Goal: Information Seeking & Learning: Learn about a topic

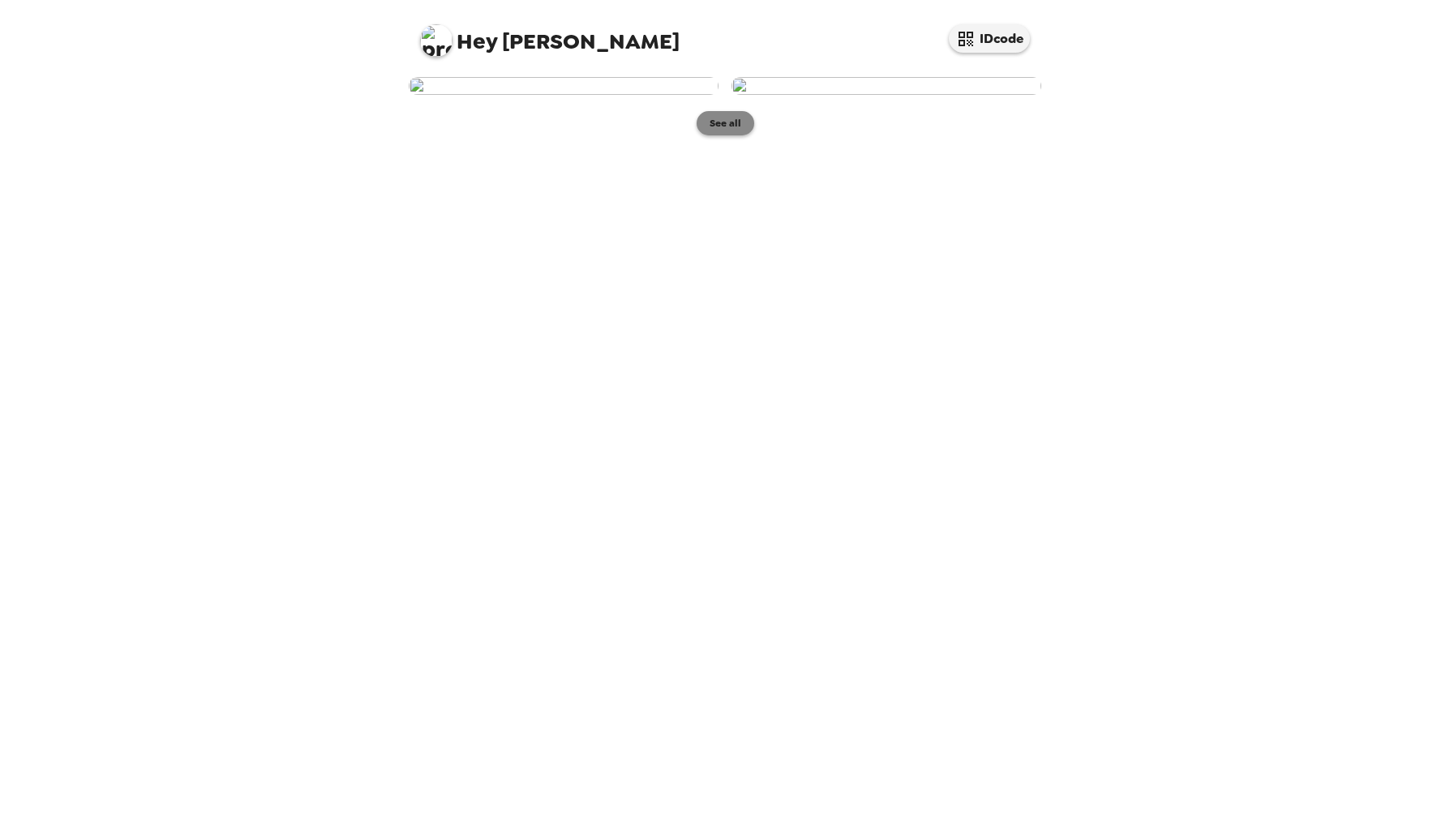
click at [731, 135] on button "See all" at bounding box center [725, 123] width 58 height 24
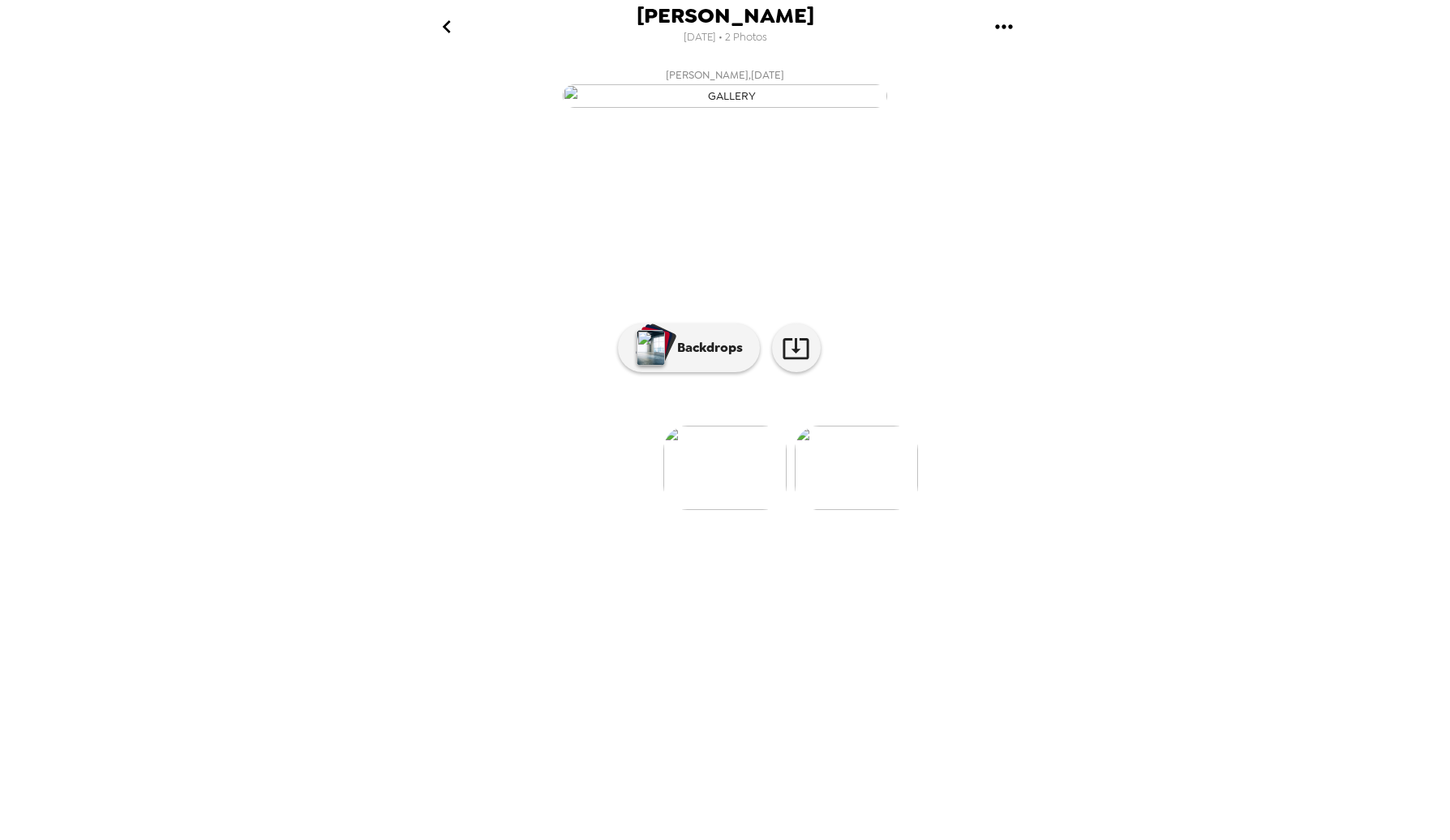
click at [871, 510] on img at bounding box center [856, 468] width 123 height 84
click at [687, 357] on p "Backdrops" at bounding box center [706, 348] width 73 height 20
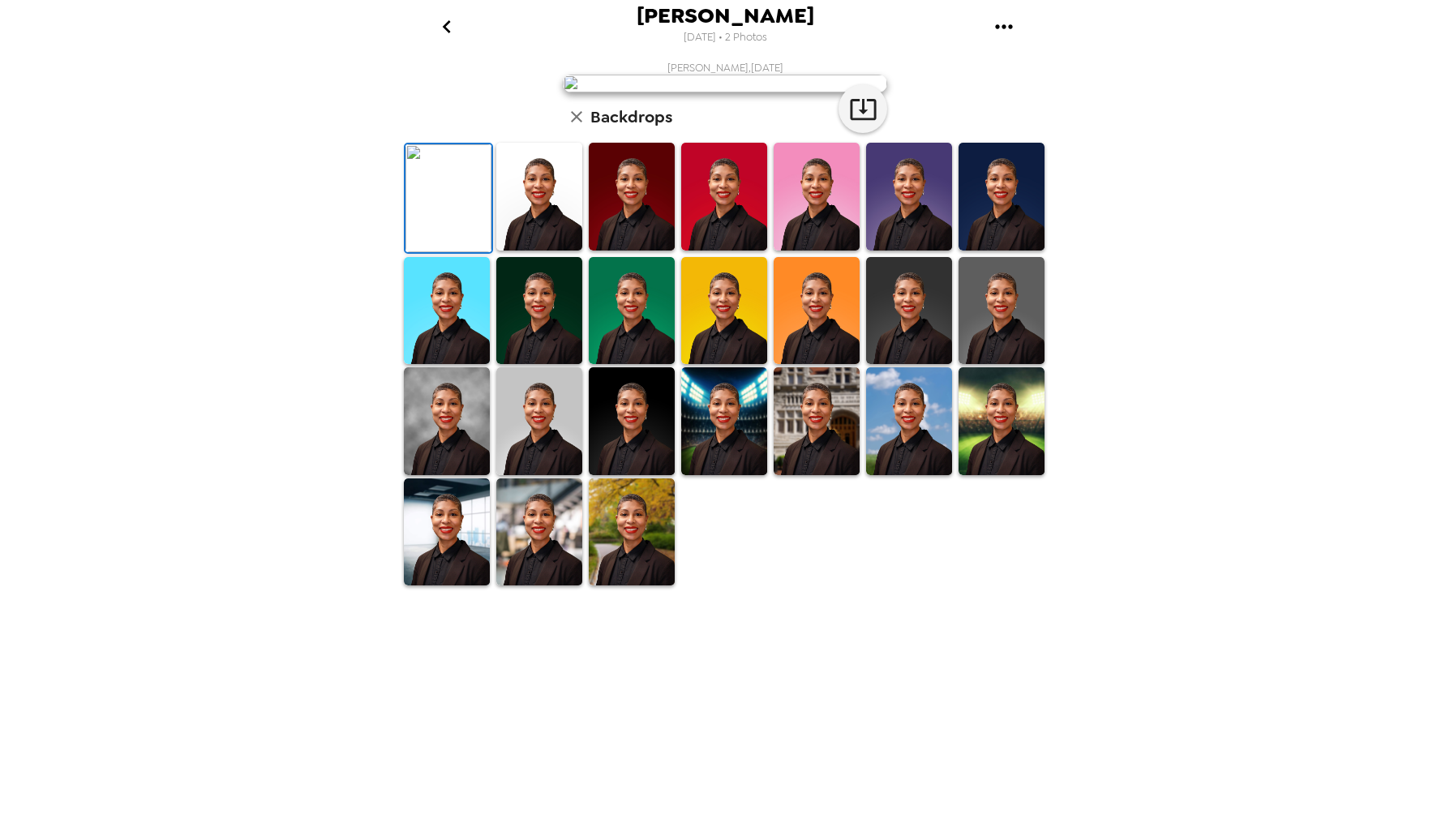
click at [647, 364] on img at bounding box center [632, 311] width 86 height 108
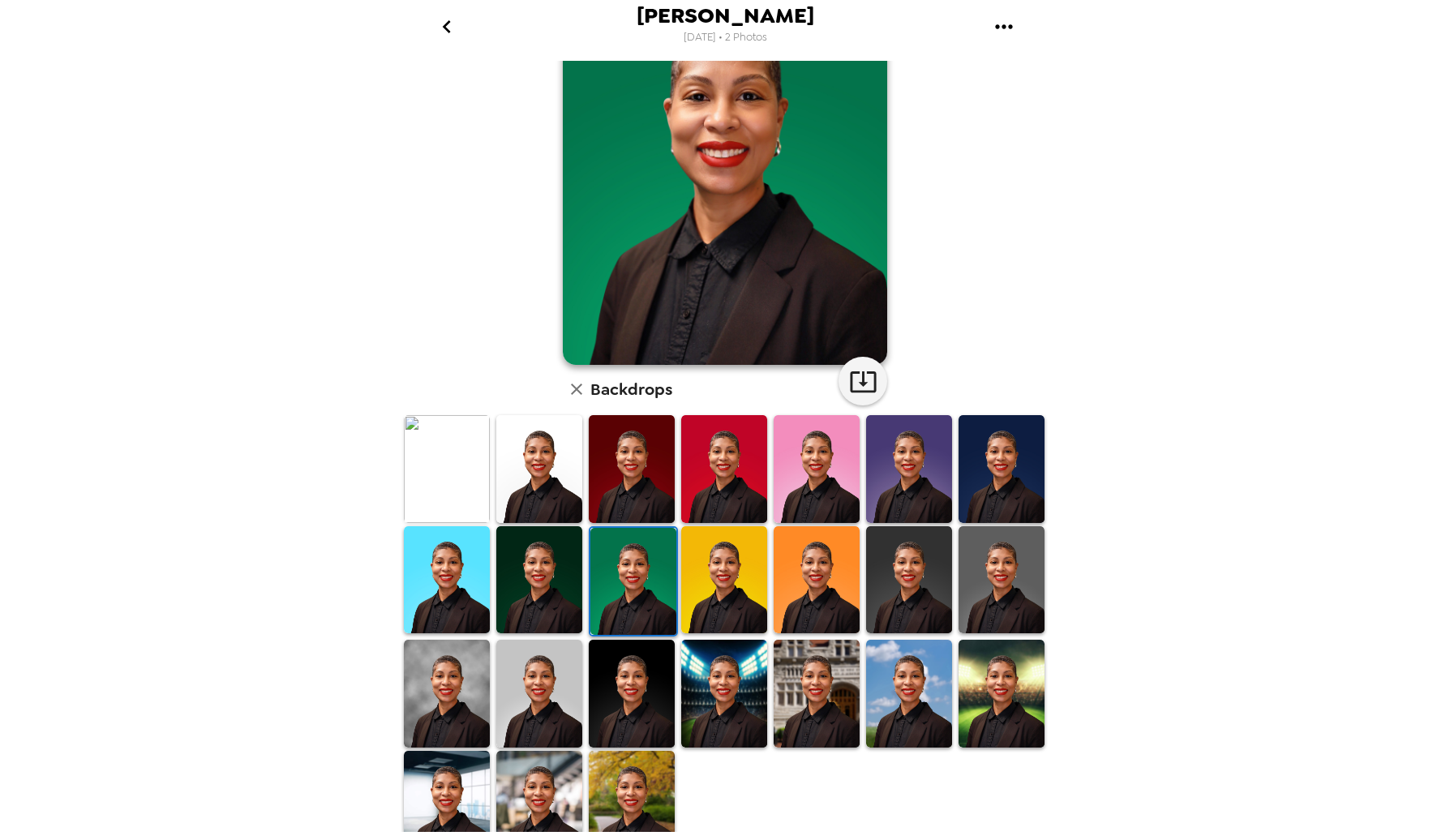
scroll to position [134, 0]
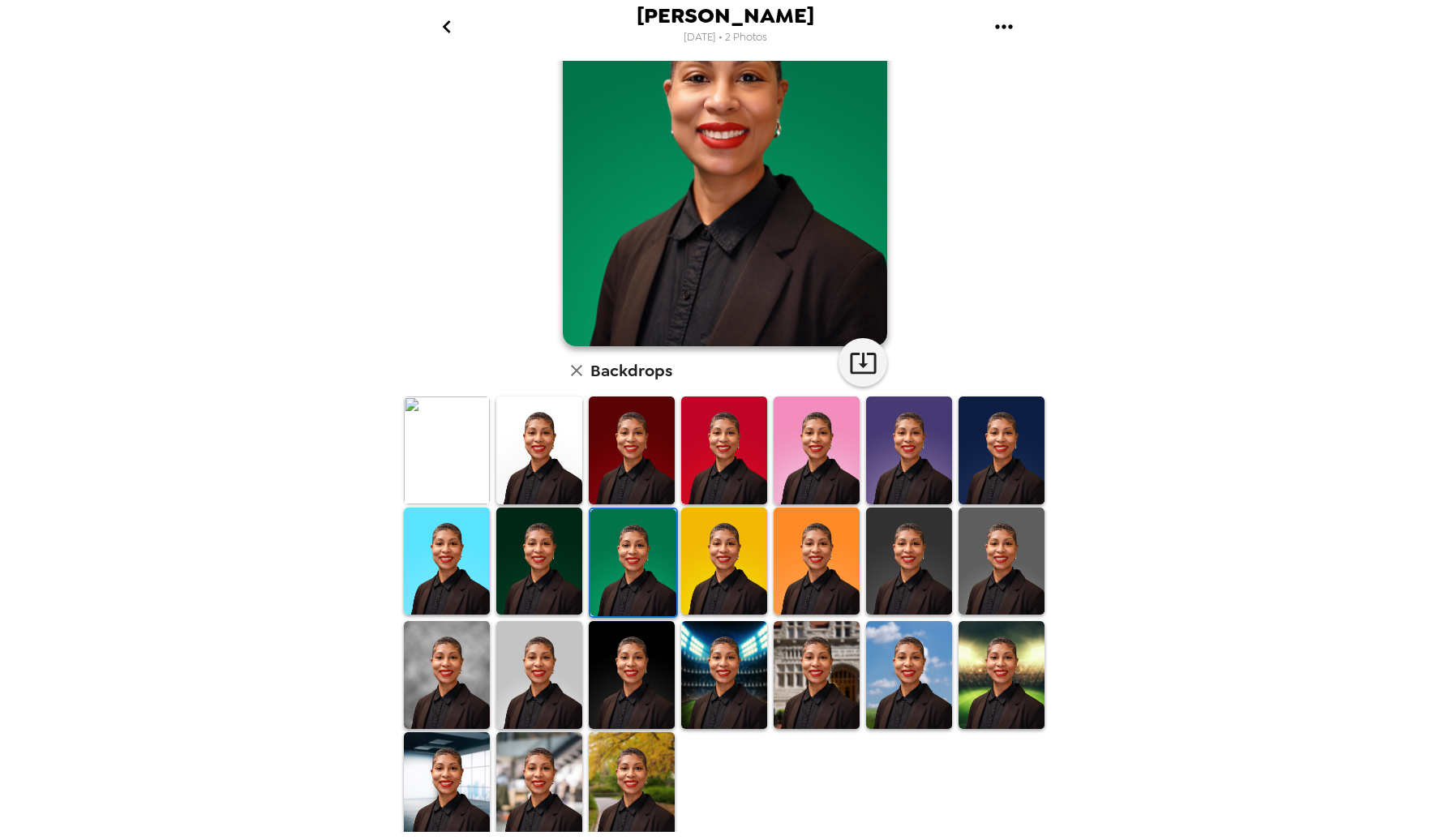
click at [641, 753] on img at bounding box center [632, 785] width 86 height 108
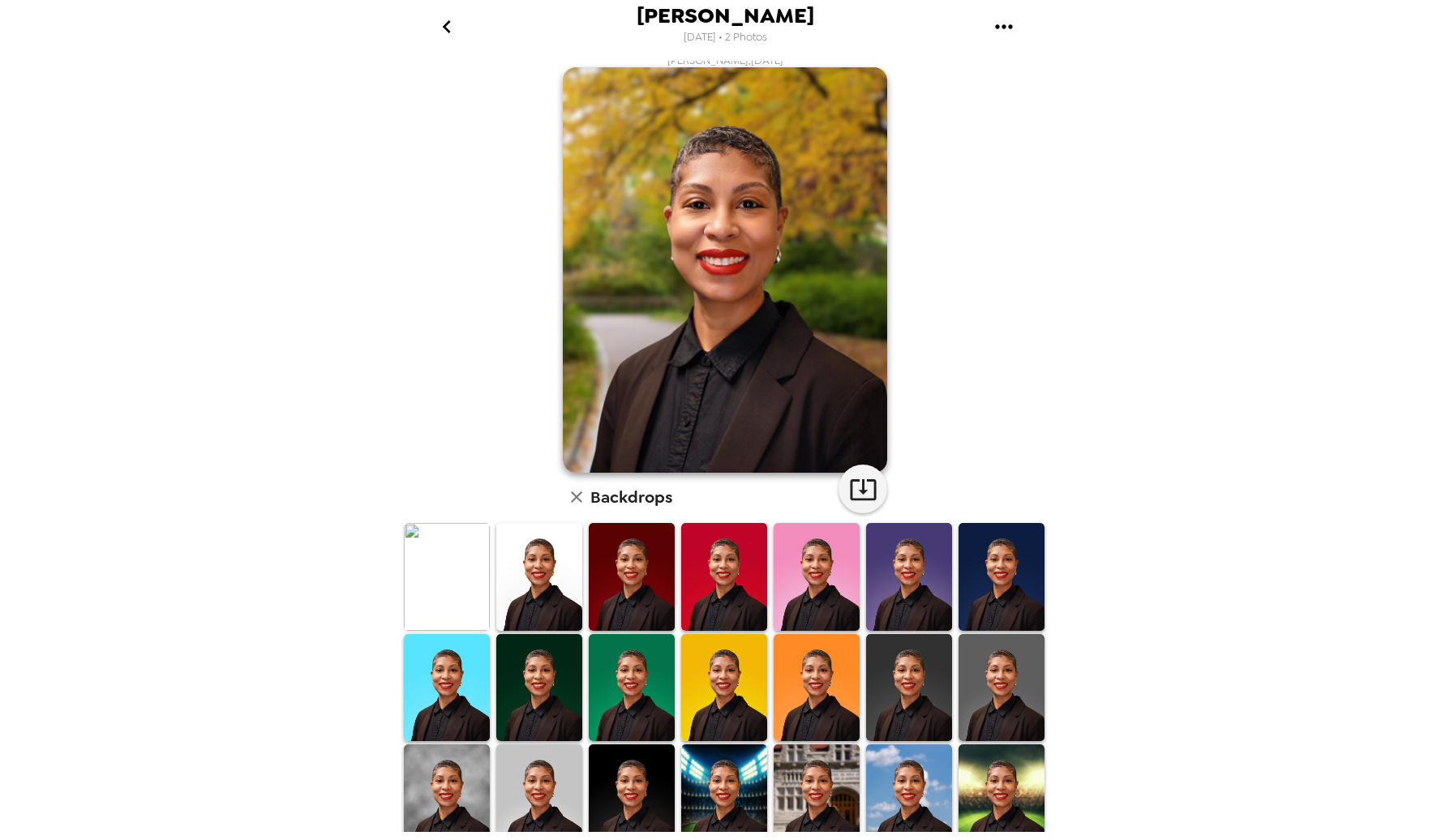
scroll to position [0, 0]
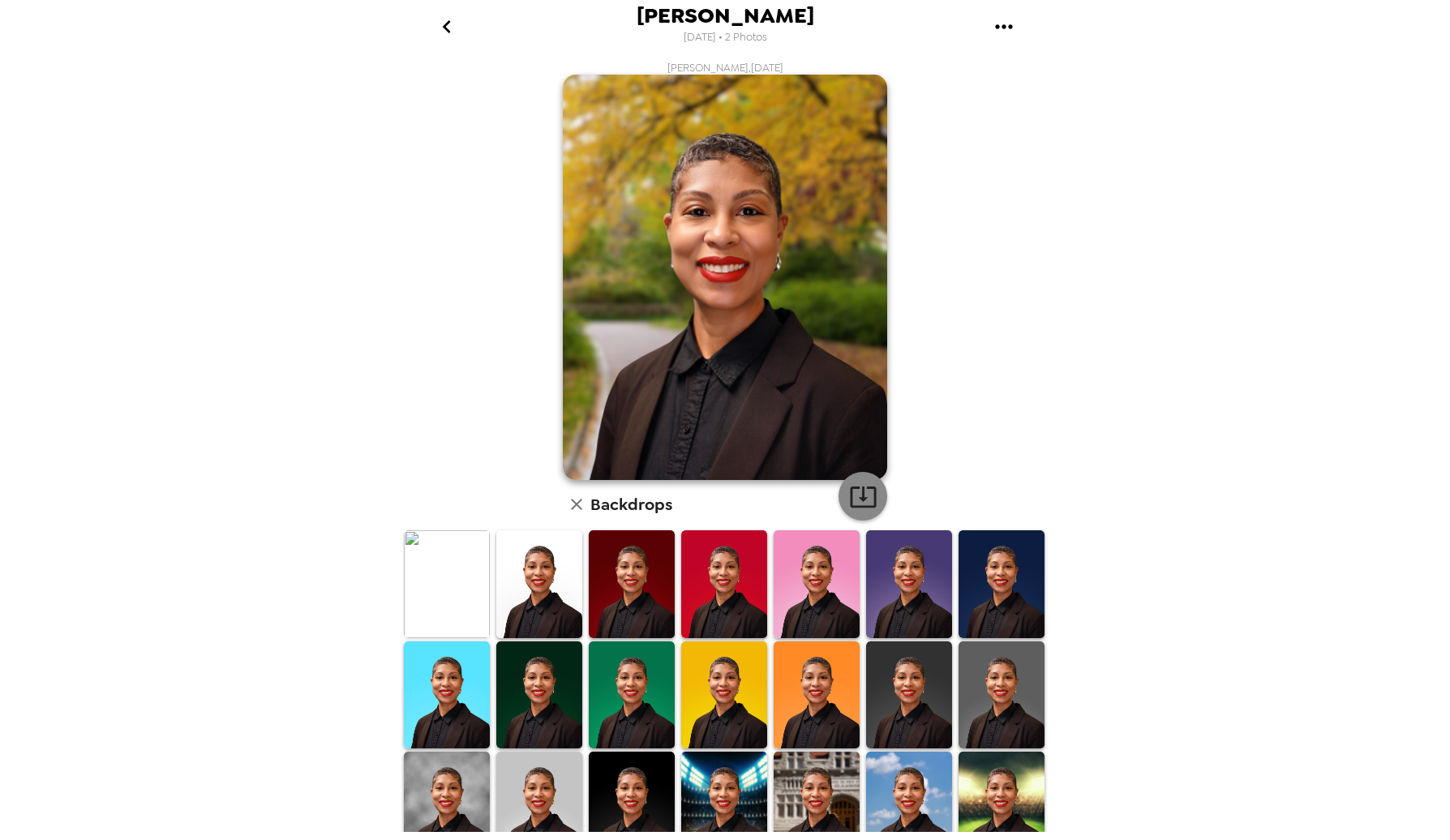
click at [868, 484] on icon "button" at bounding box center [863, 496] width 29 height 29
click at [448, 20] on icon "go back" at bounding box center [446, 26] width 8 height 13
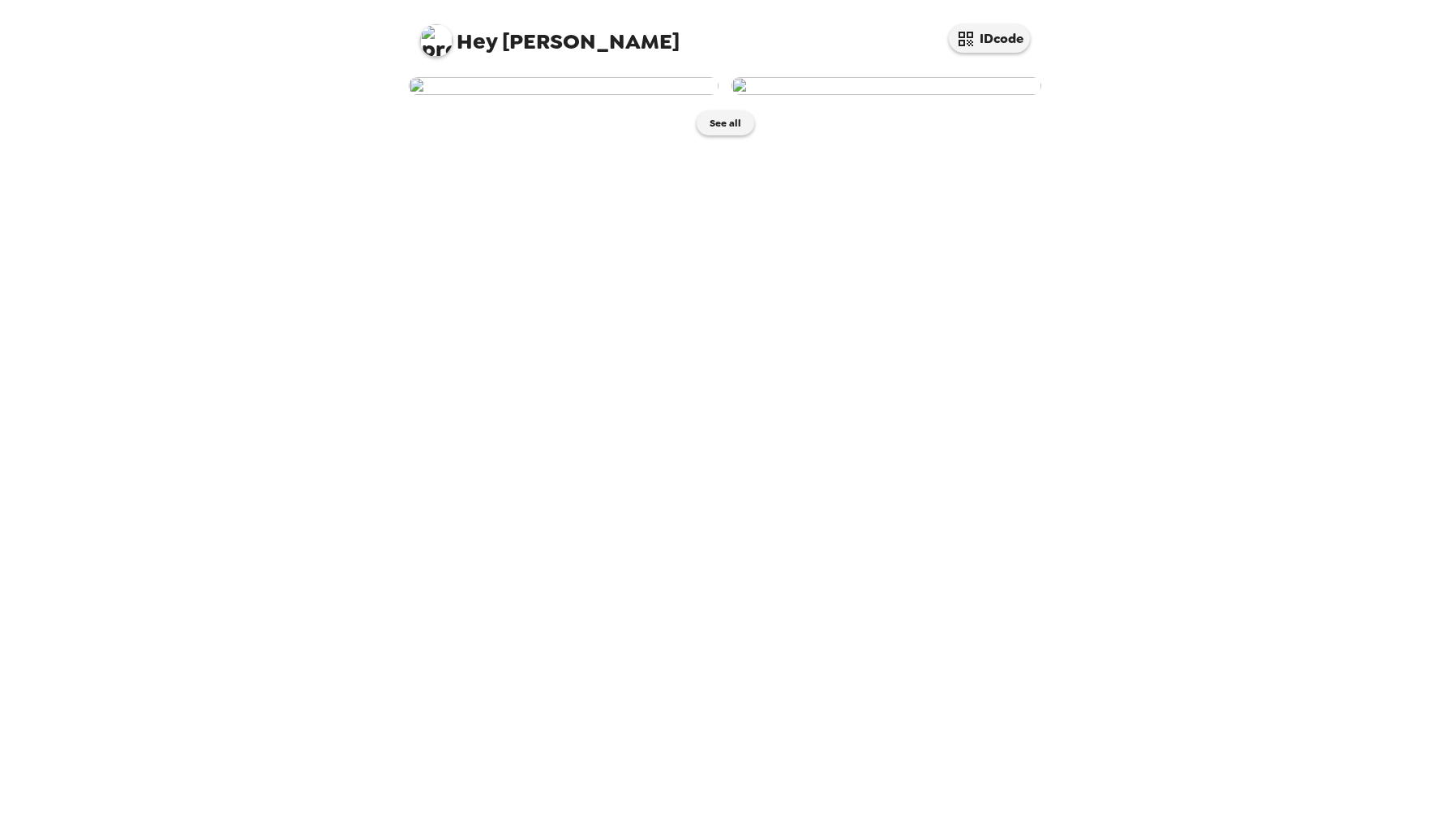
click at [565, 95] on img at bounding box center [563, 86] width 310 height 18
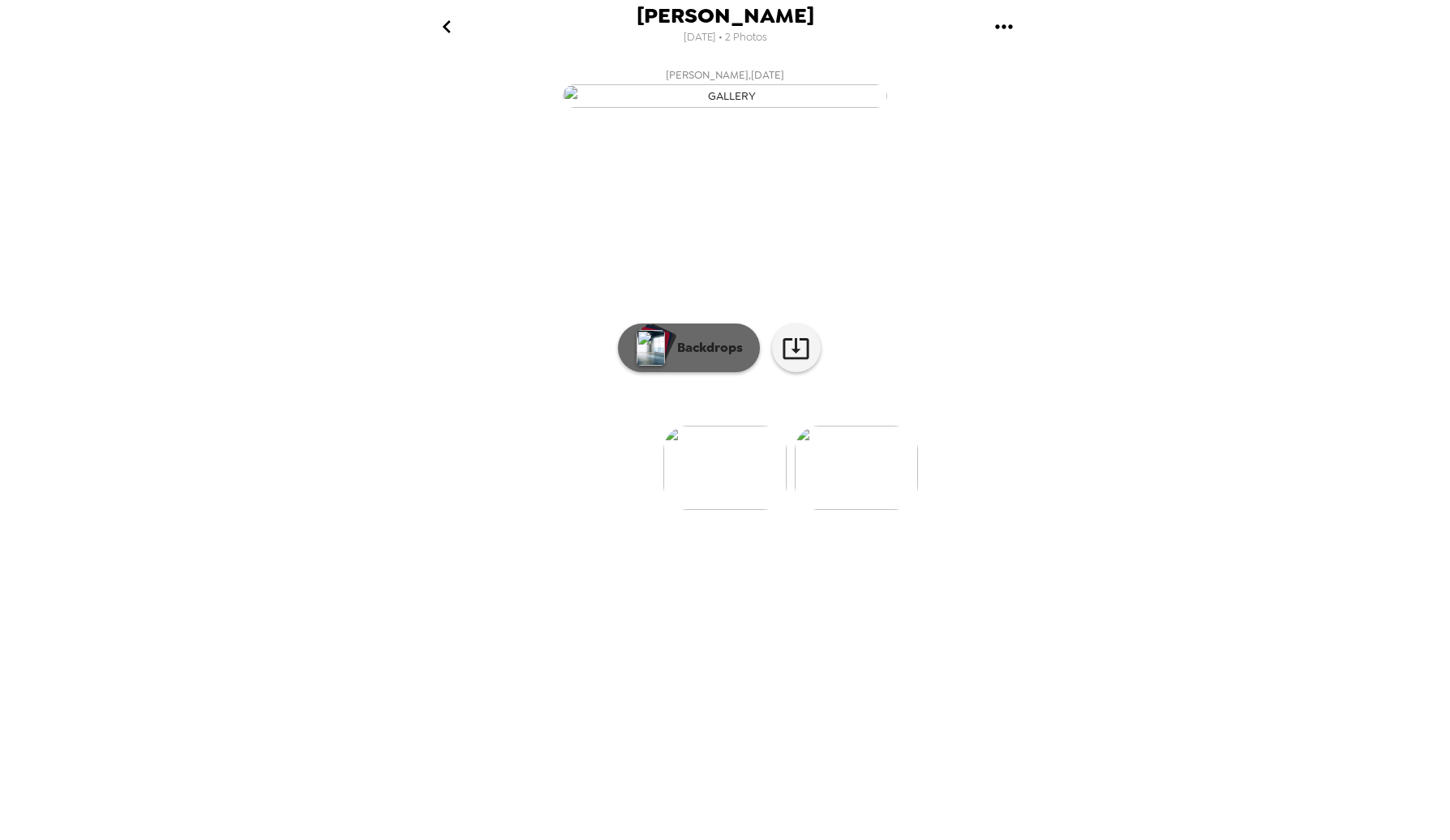
click at [713, 372] on button "Backdrops" at bounding box center [688, 348] width 142 height 49
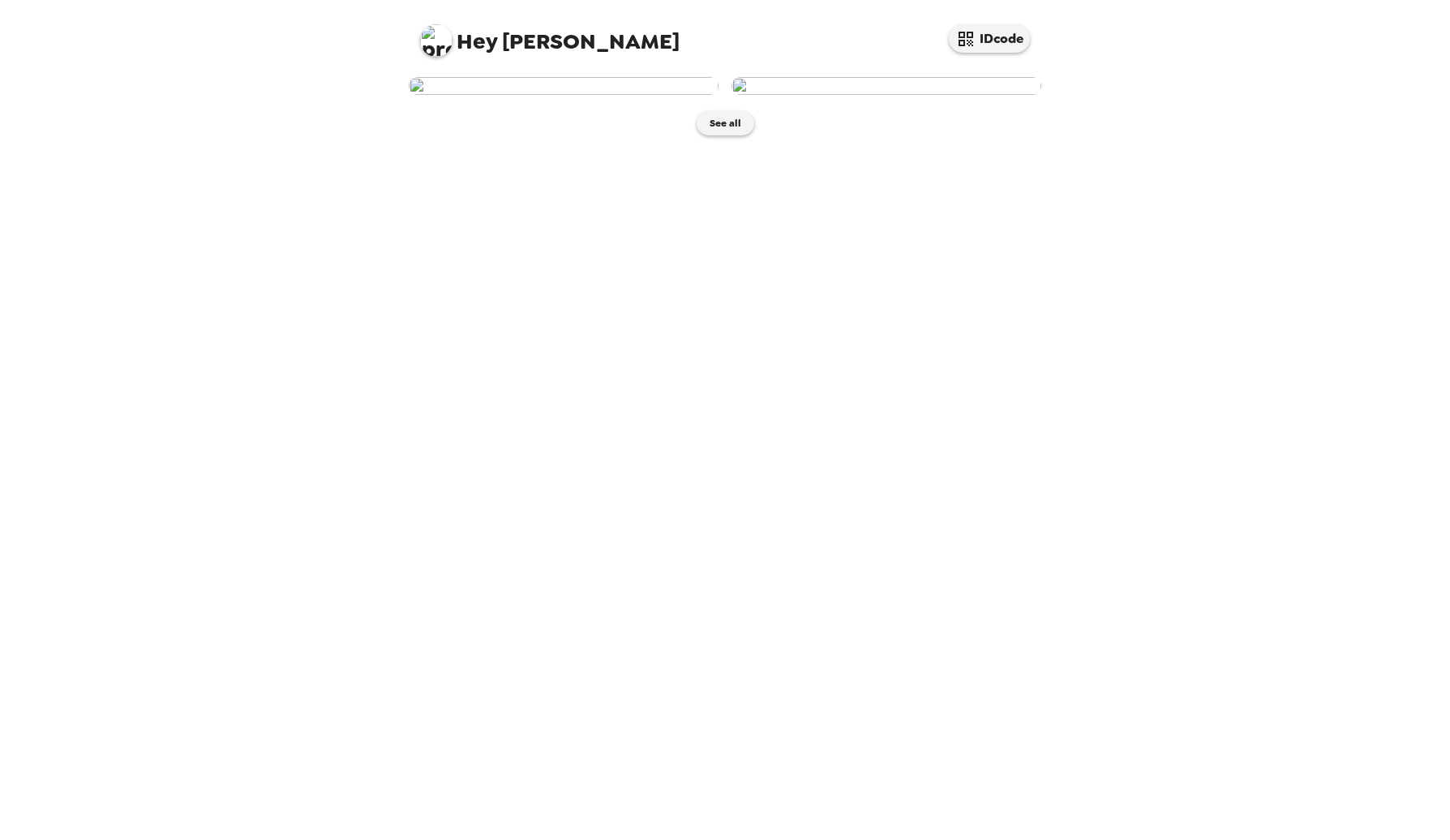
click at [857, 95] on img at bounding box center [886, 86] width 310 height 18
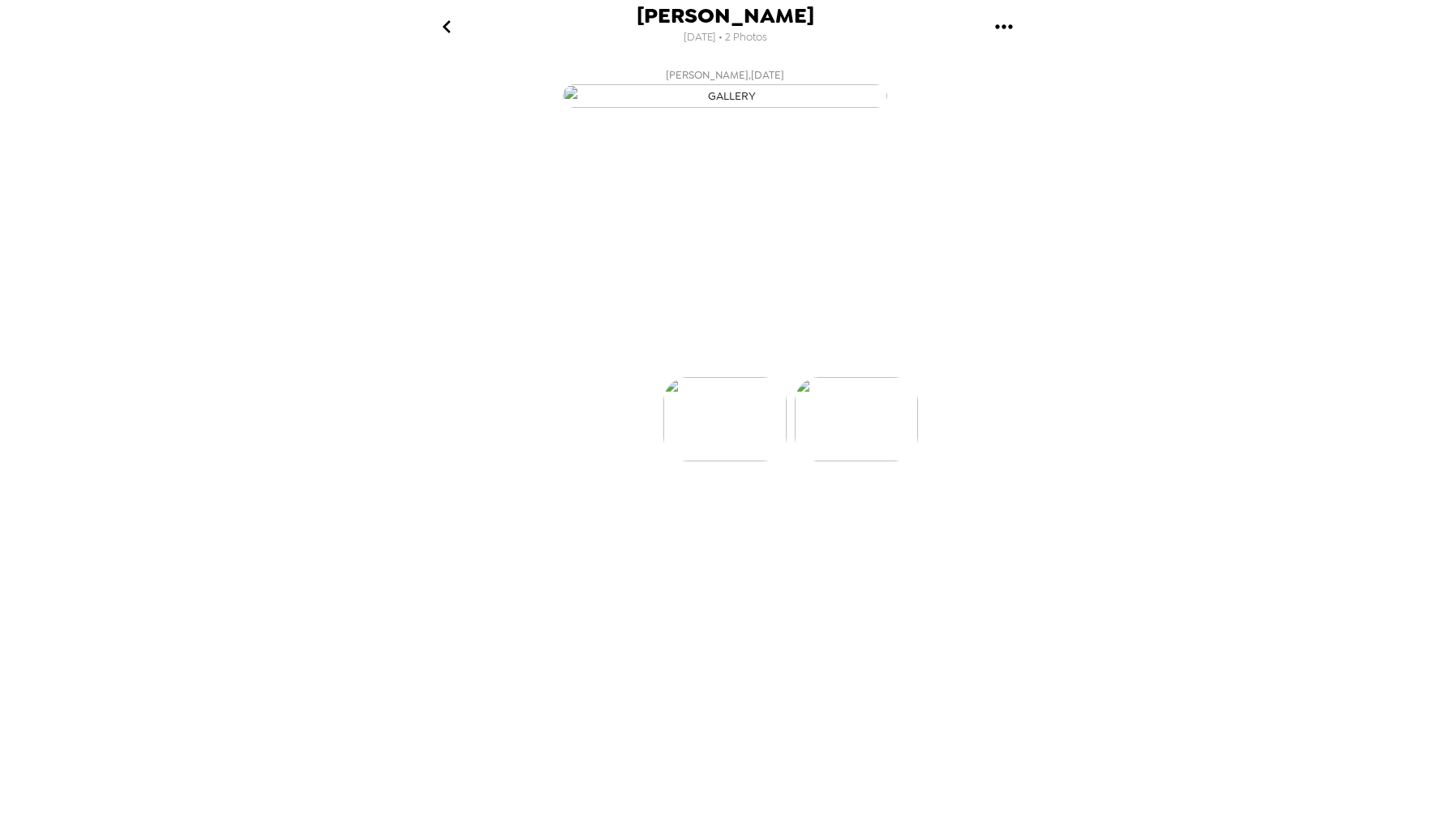
scroll to position [0, 130]
click at [811, 372] on link at bounding box center [796, 348] width 49 height 49
click at [697, 357] on p "Backdrops" at bounding box center [706, 348] width 73 height 20
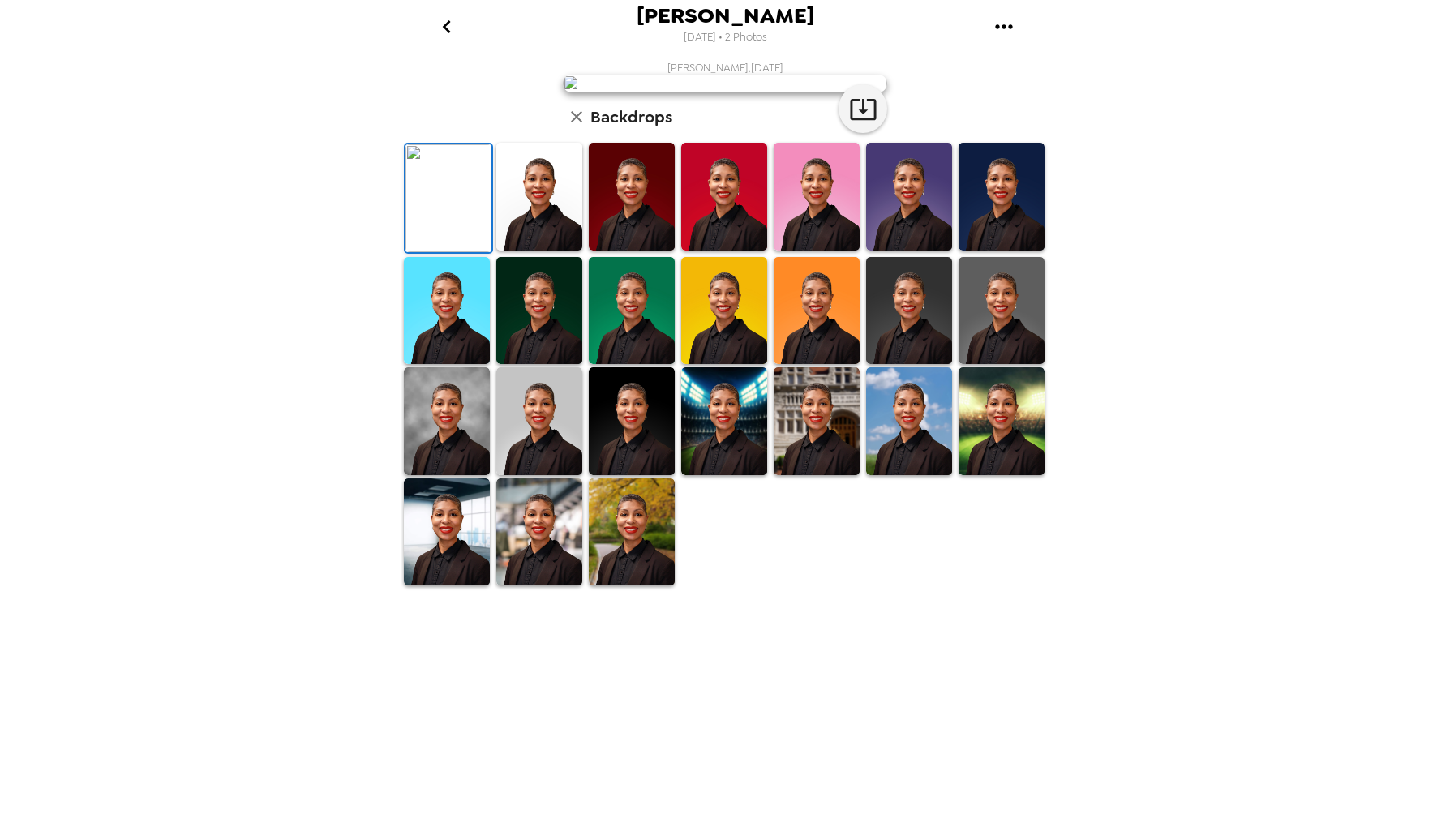
click at [567, 250] on img at bounding box center [539, 197] width 86 height 108
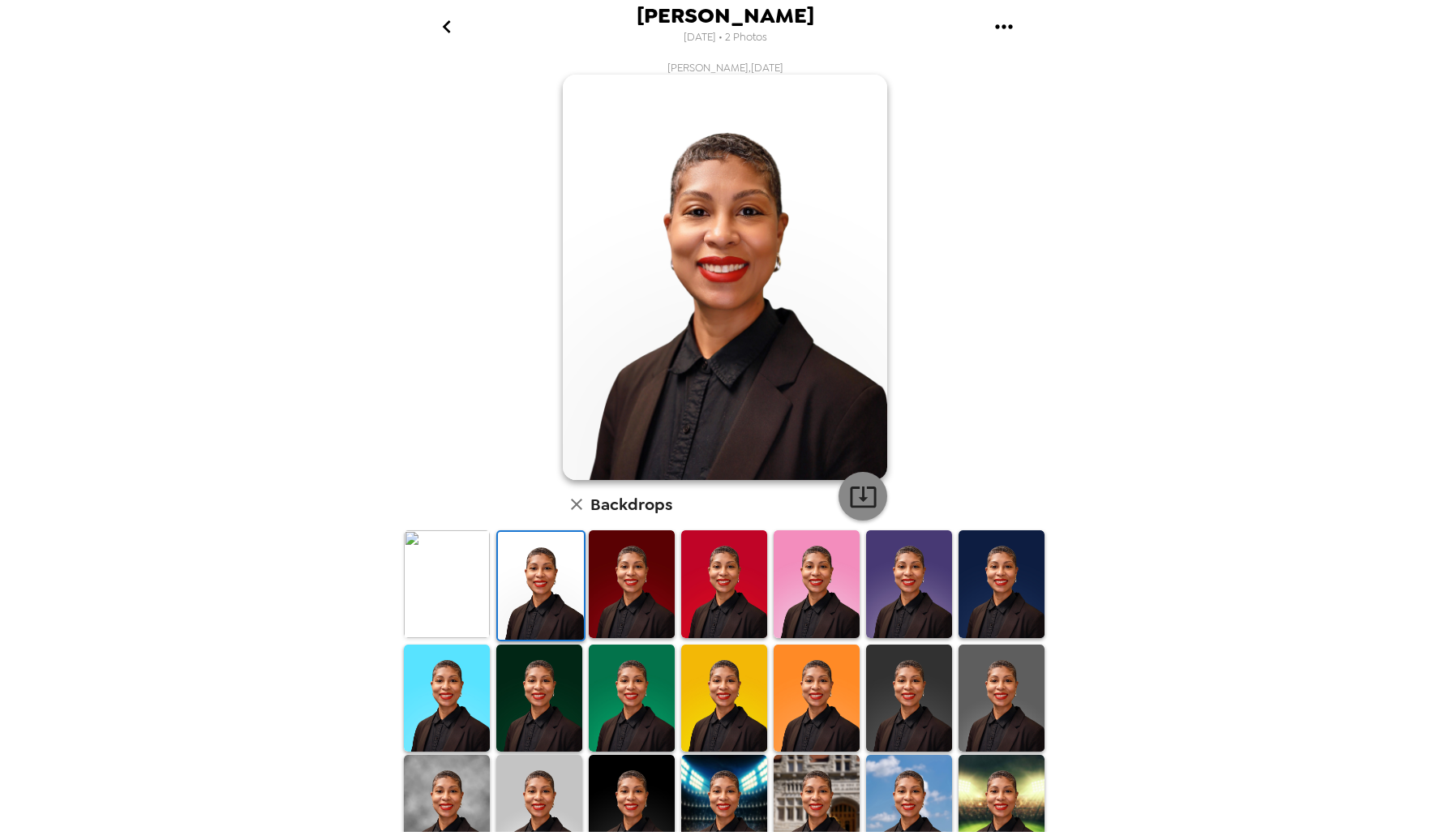
click at [850, 485] on icon "button" at bounding box center [863, 496] width 29 height 29
click at [460, 581] on img at bounding box center [447, 584] width 86 height 108
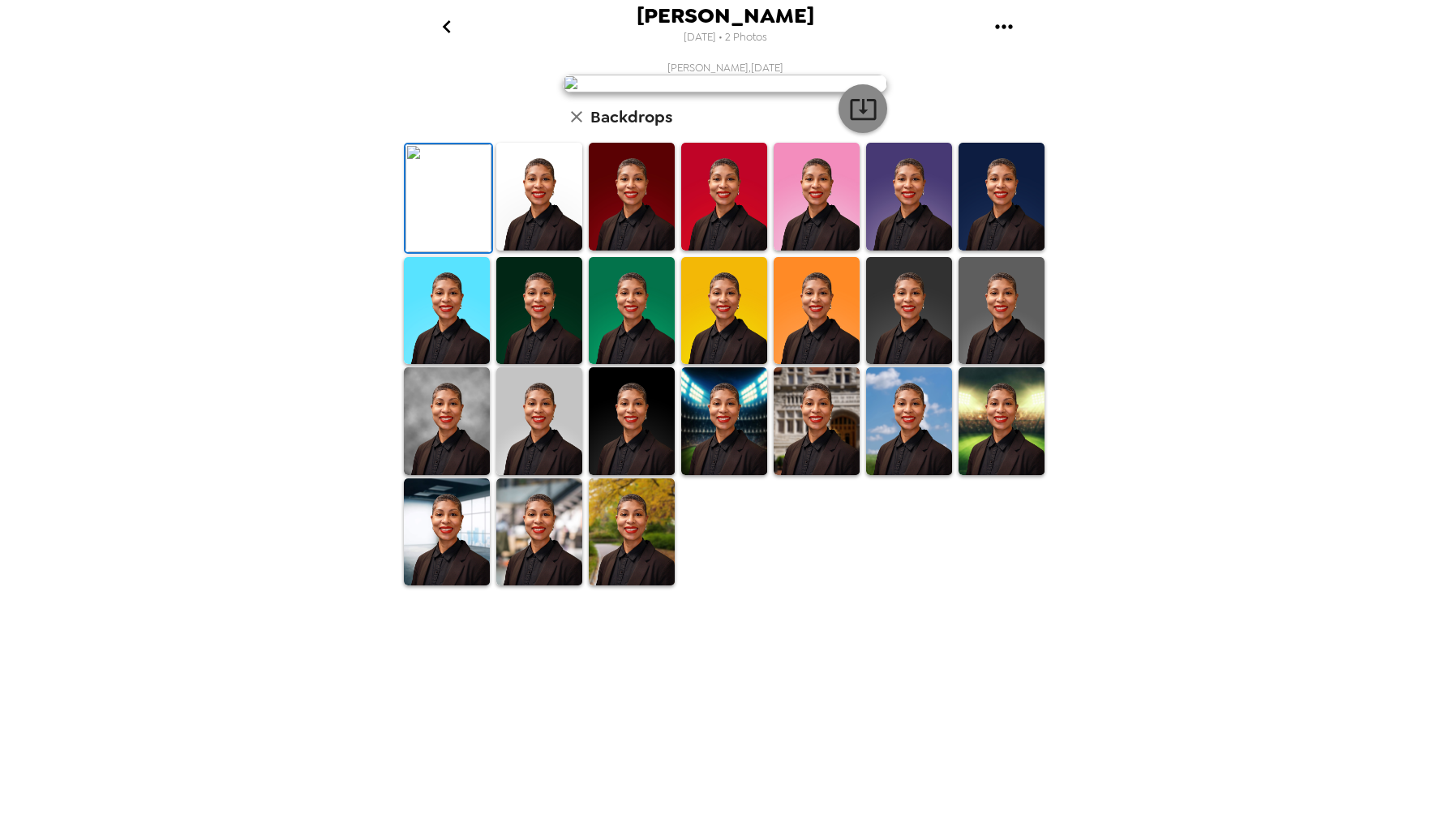
click at [859, 123] on icon "button" at bounding box center [863, 109] width 29 height 29
click at [838, 250] on img at bounding box center [816, 197] width 86 height 108
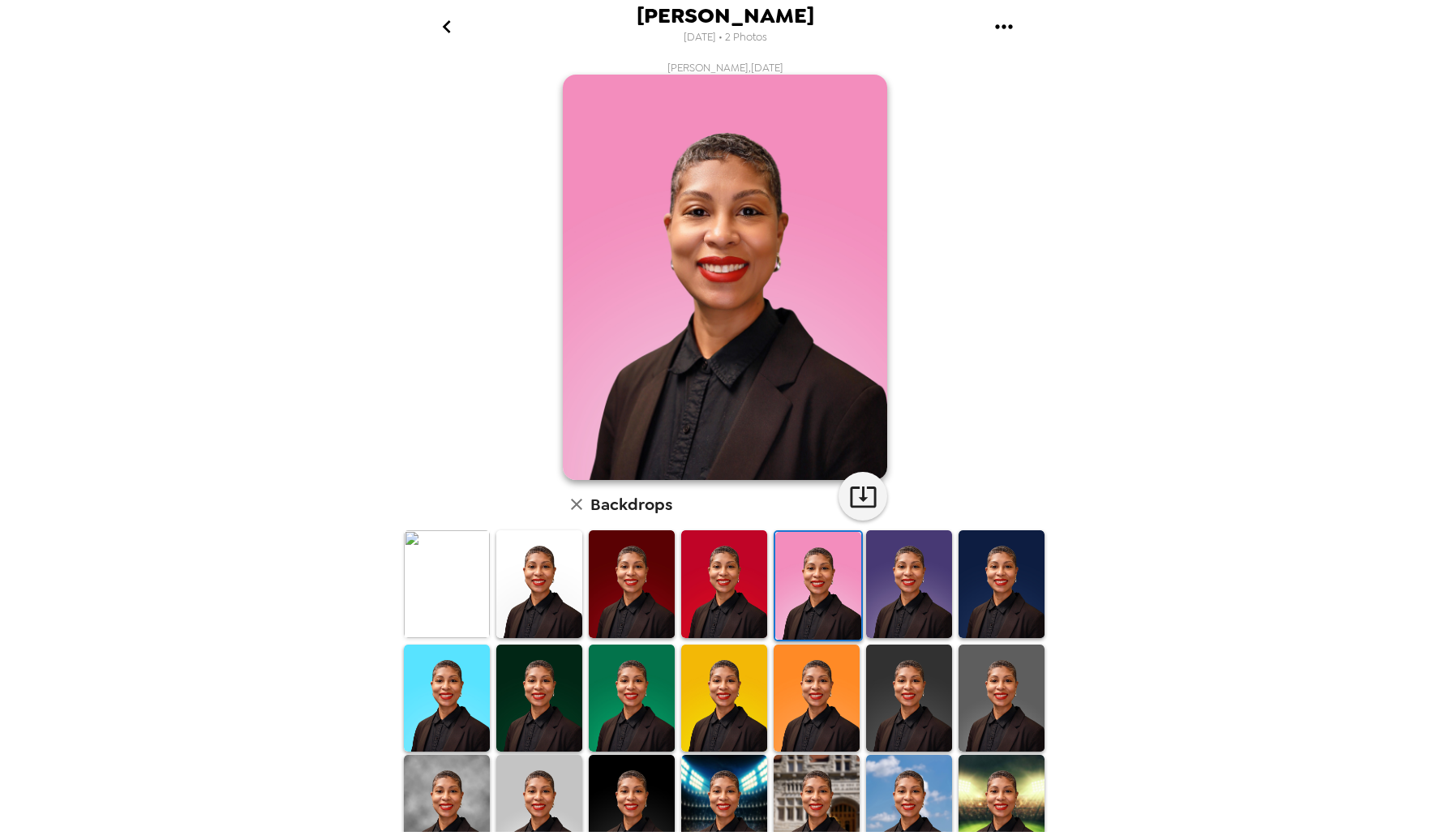
click at [958, 579] on img at bounding box center [1001, 584] width 86 height 108
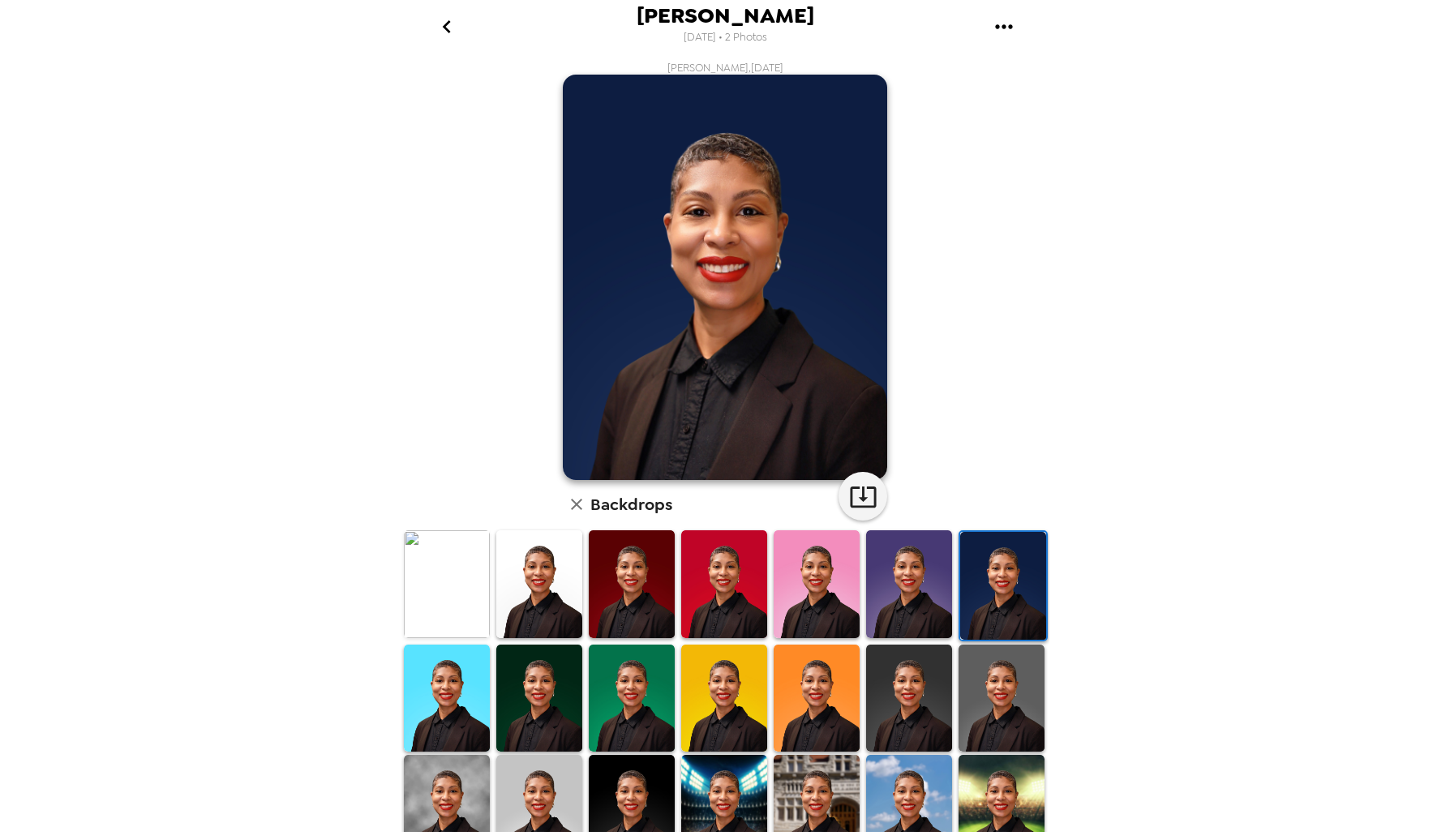
click at [478, 661] on img at bounding box center [447, 698] width 86 height 108
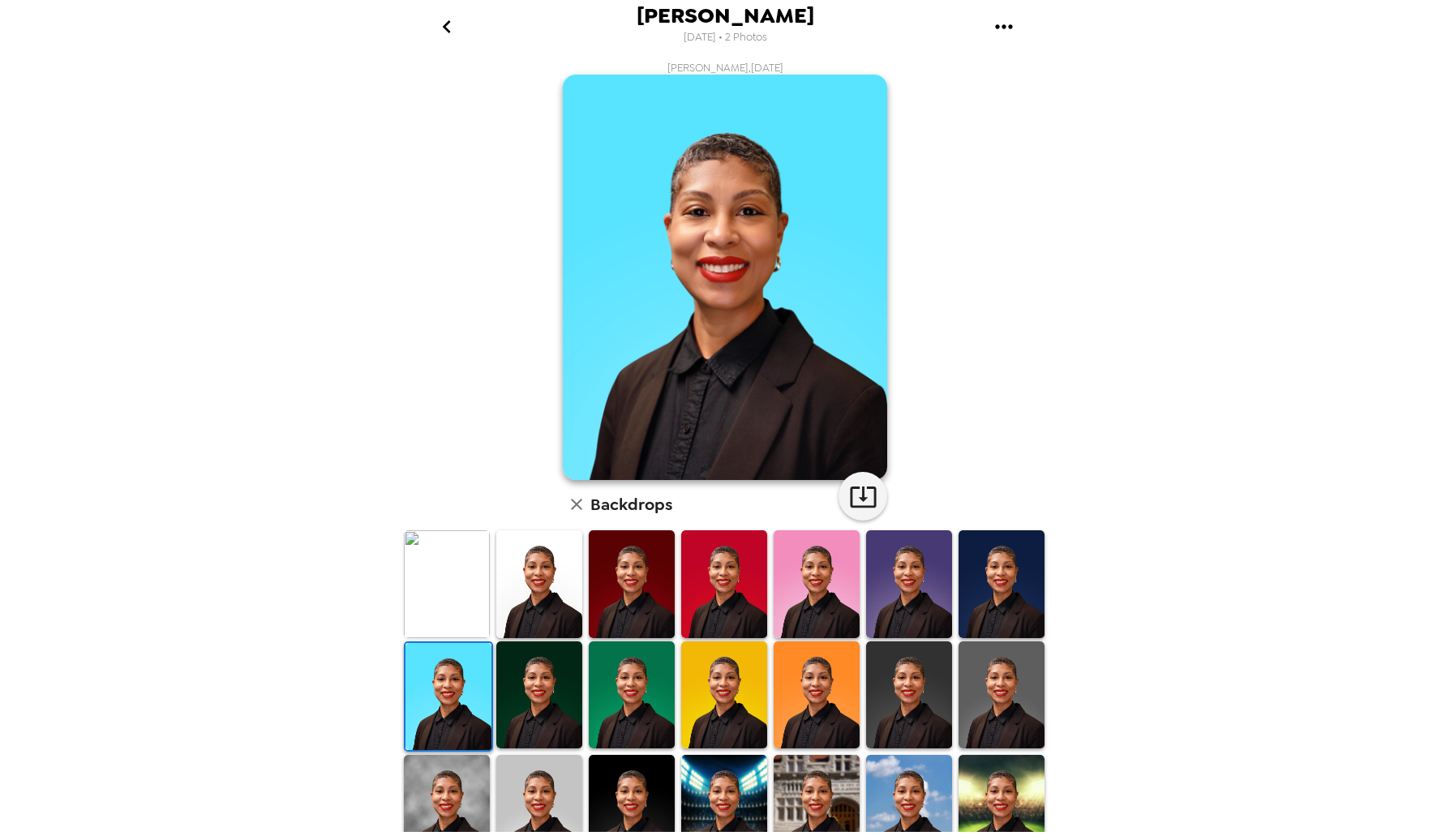
click at [556, 651] on img at bounding box center [539, 695] width 86 height 108
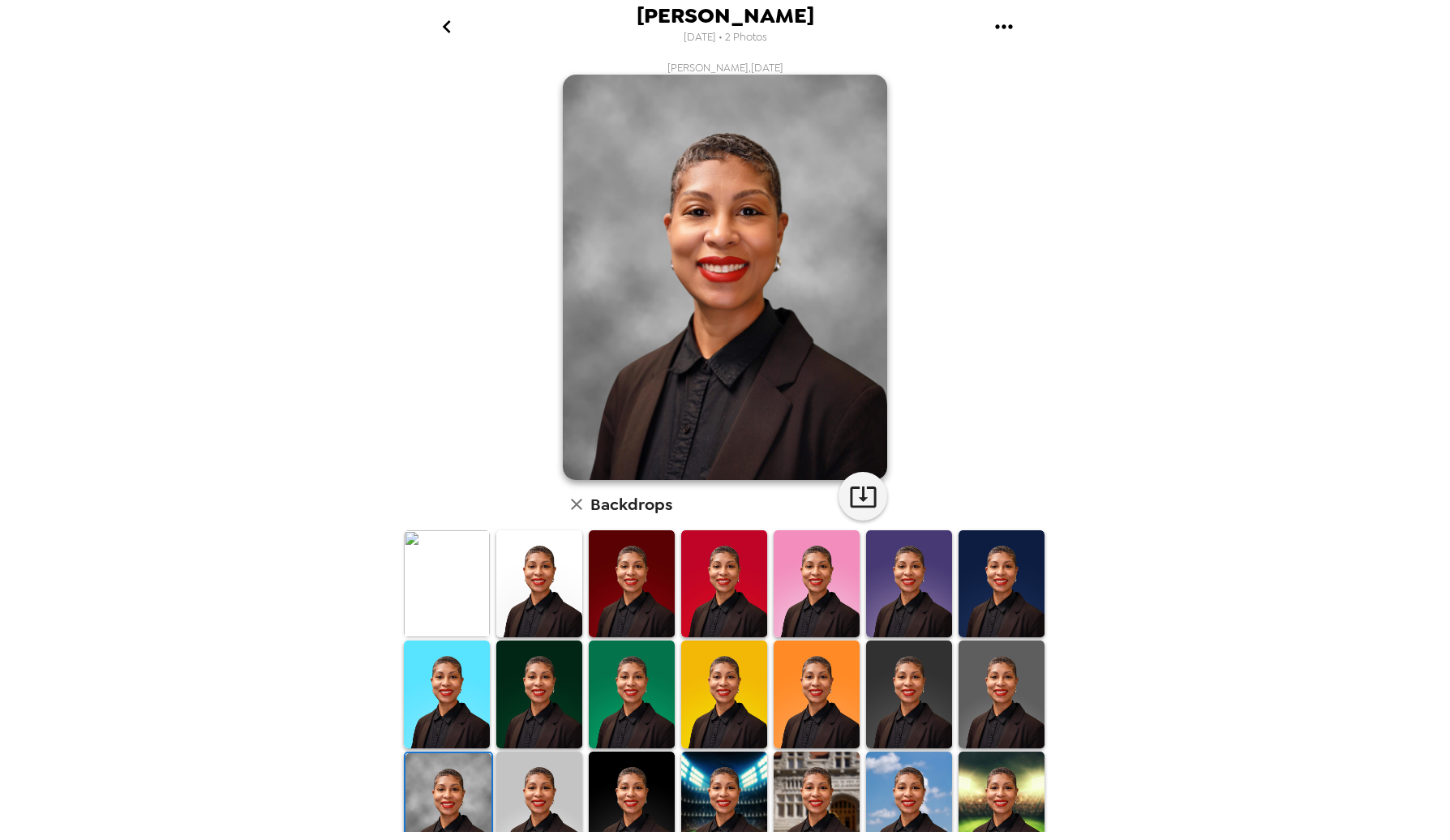
click at [532, 793] on img at bounding box center [539, 805] width 86 height 107
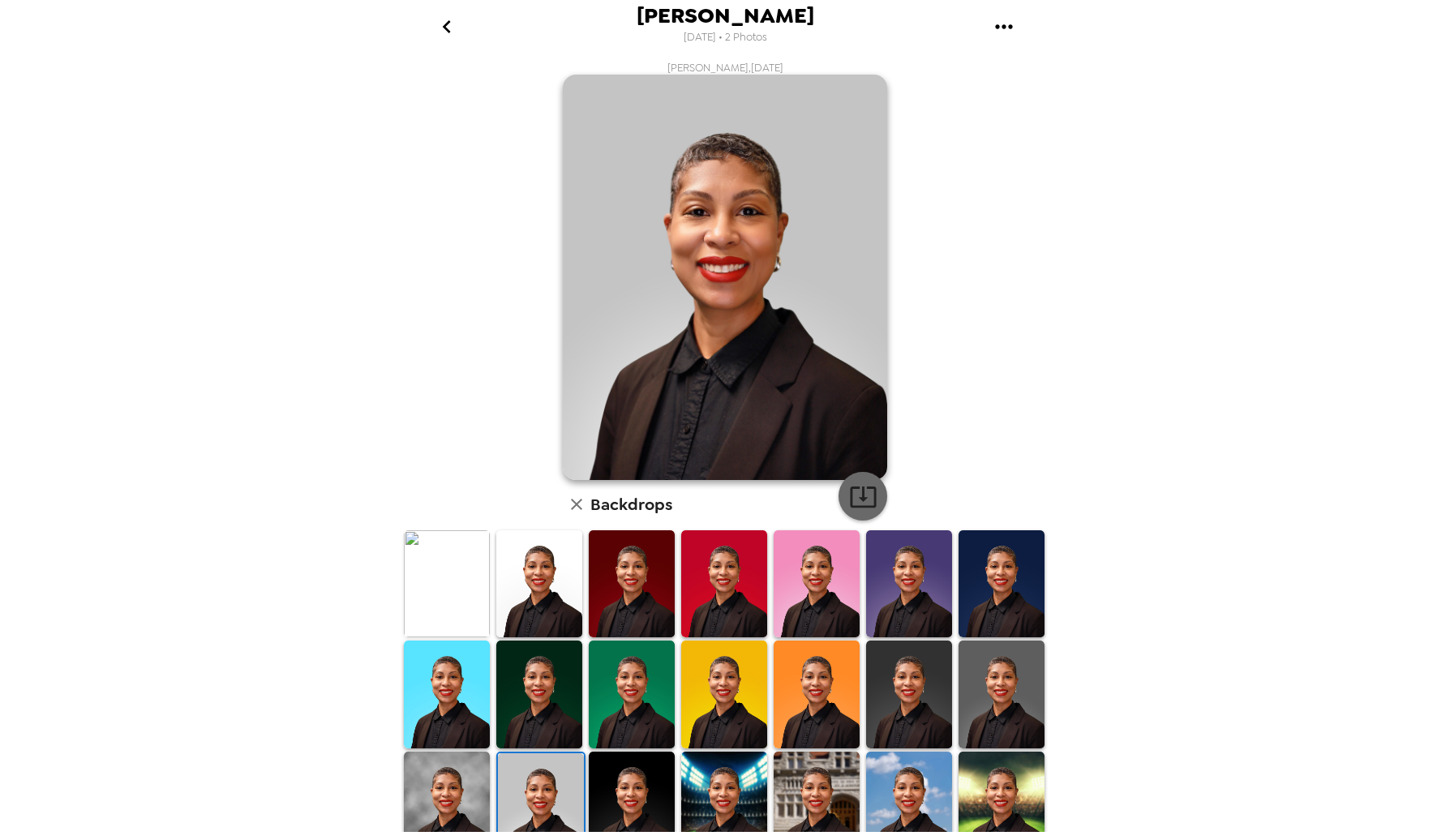
click at [860, 486] on icon "button" at bounding box center [863, 496] width 29 height 29
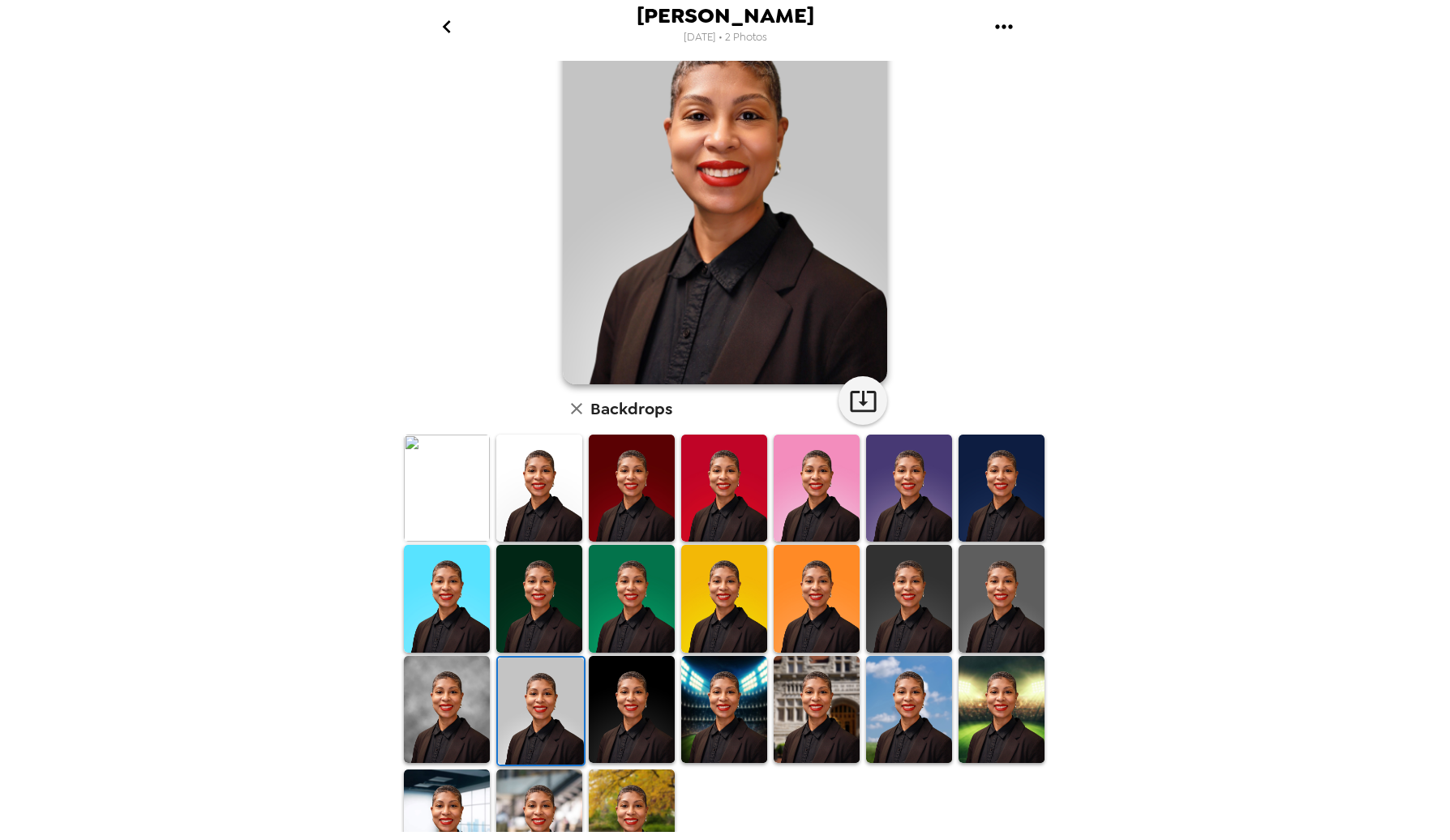
scroll to position [134, 0]
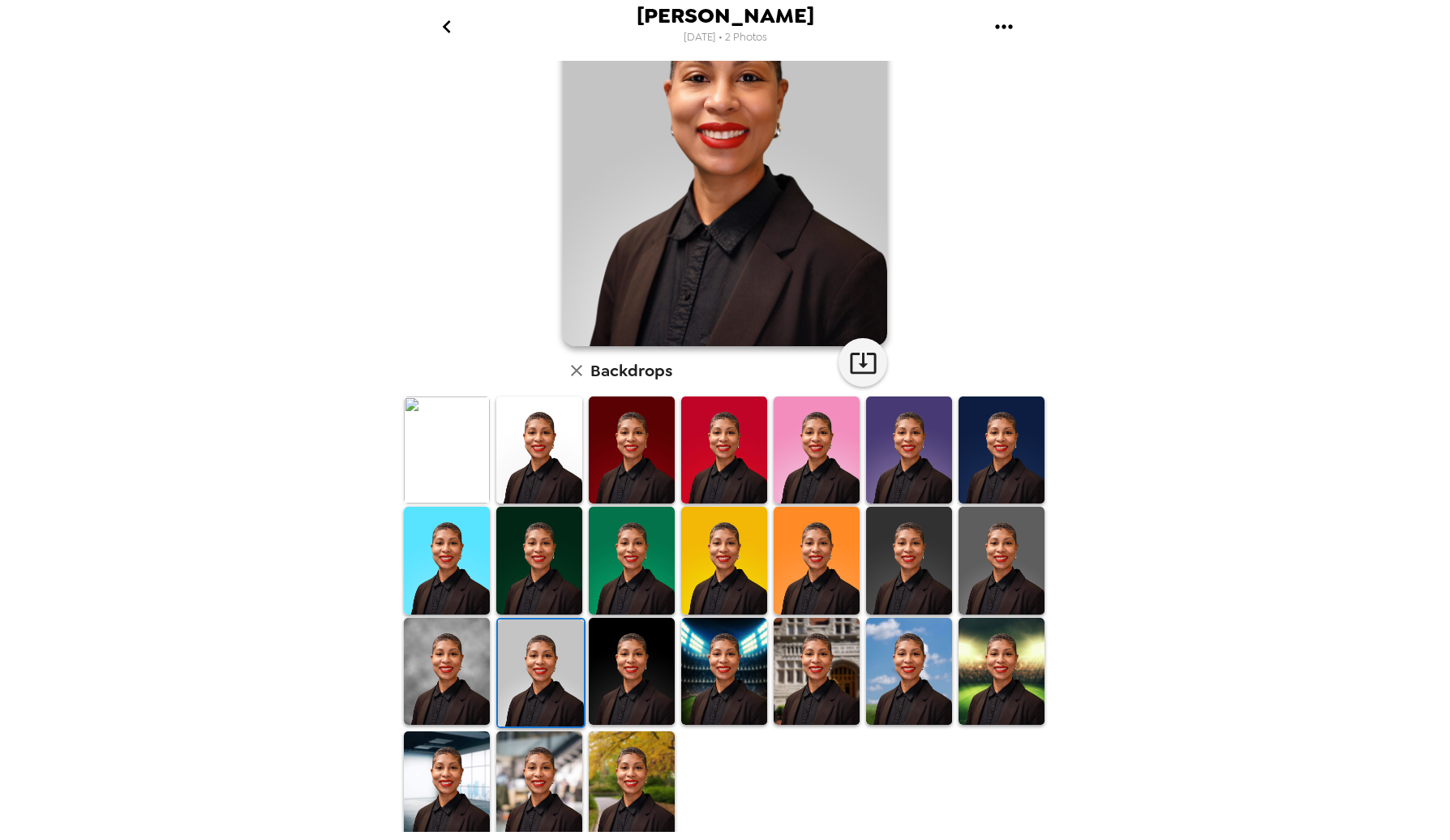
click at [528, 772] on img at bounding box center [539, 784] width 86 height 107
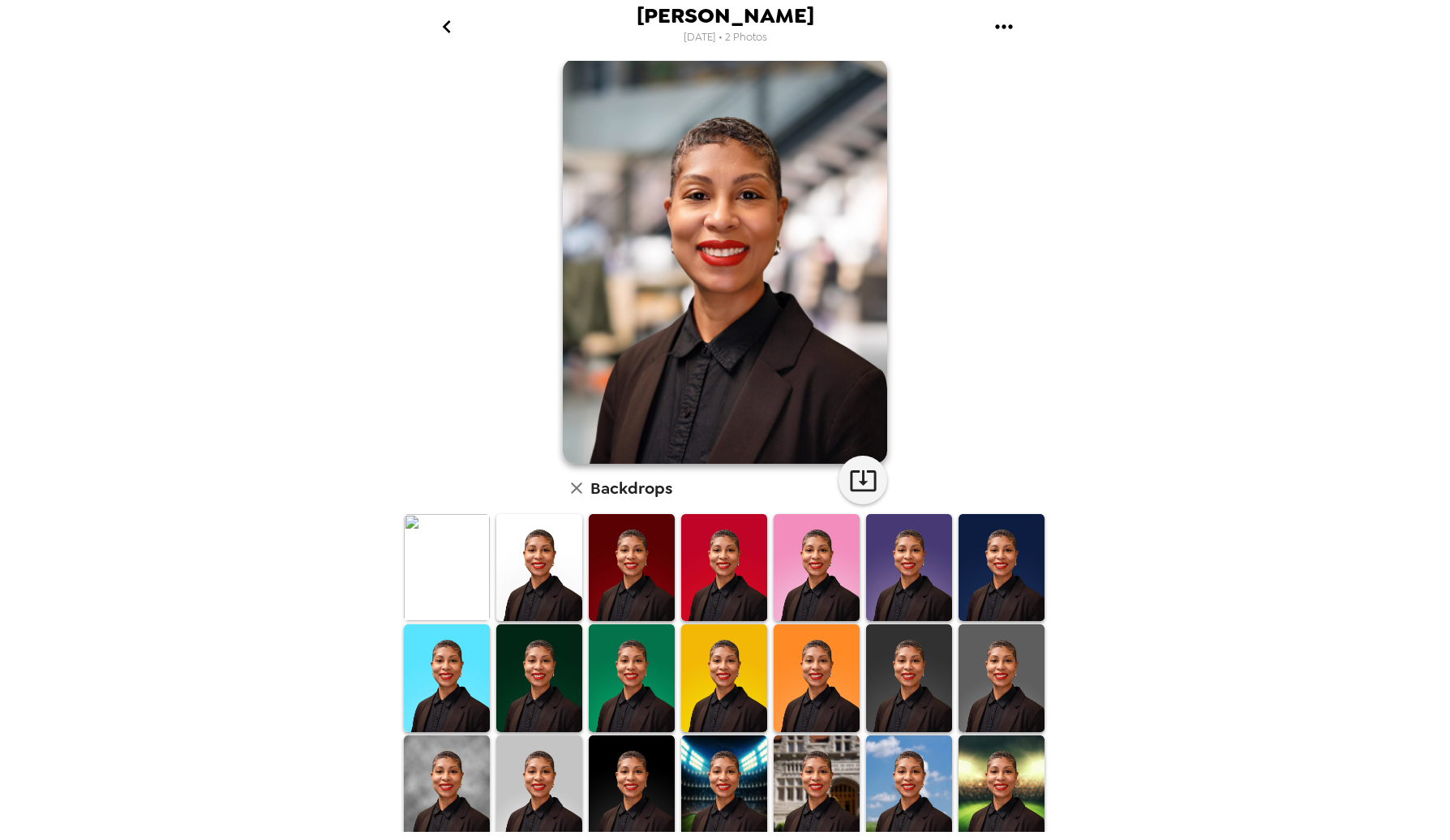
scroll to position [0, 0]
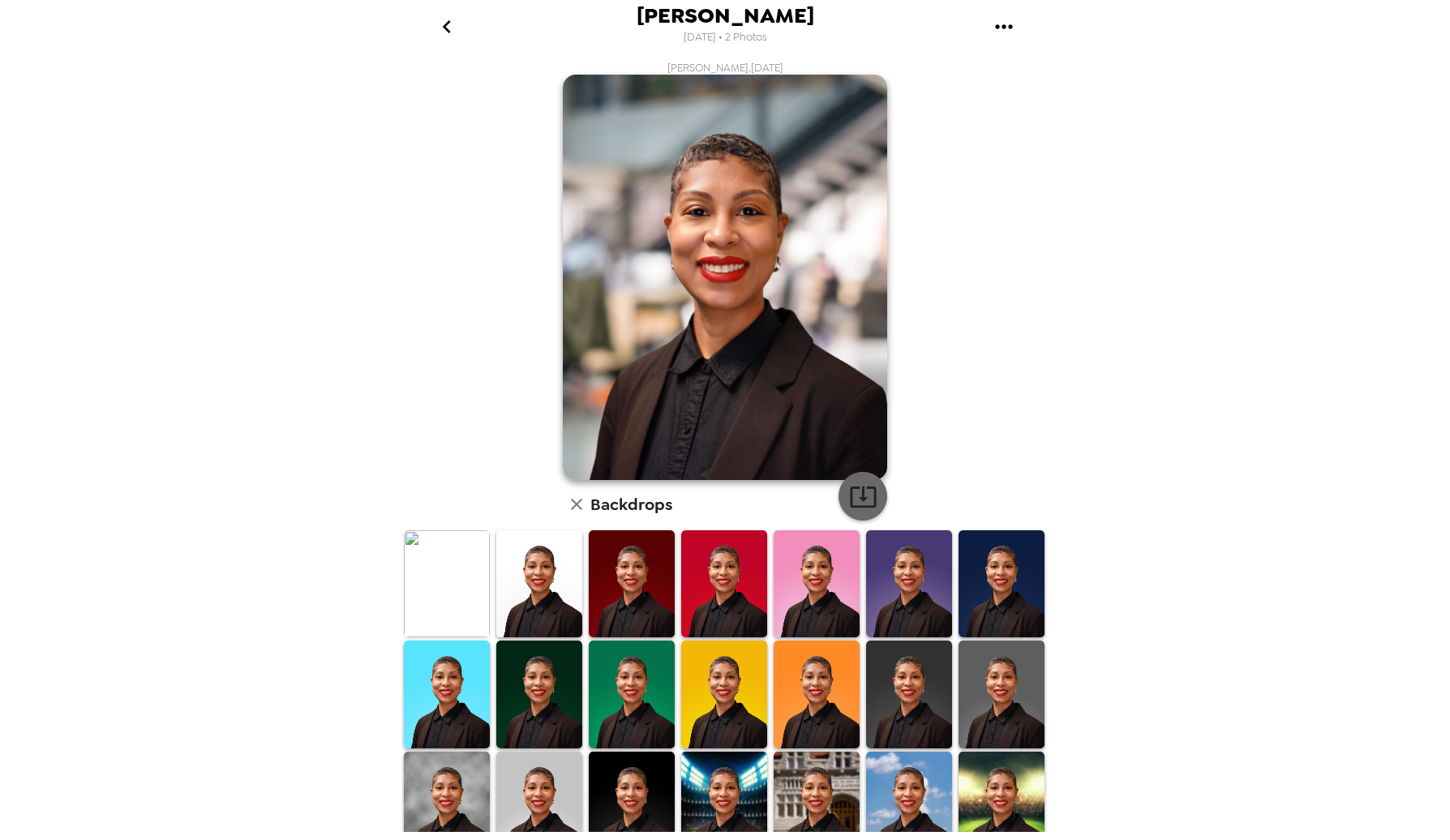
click at [859, 486] on icon "button" at bounding box center [863, 496] width 29 height 29
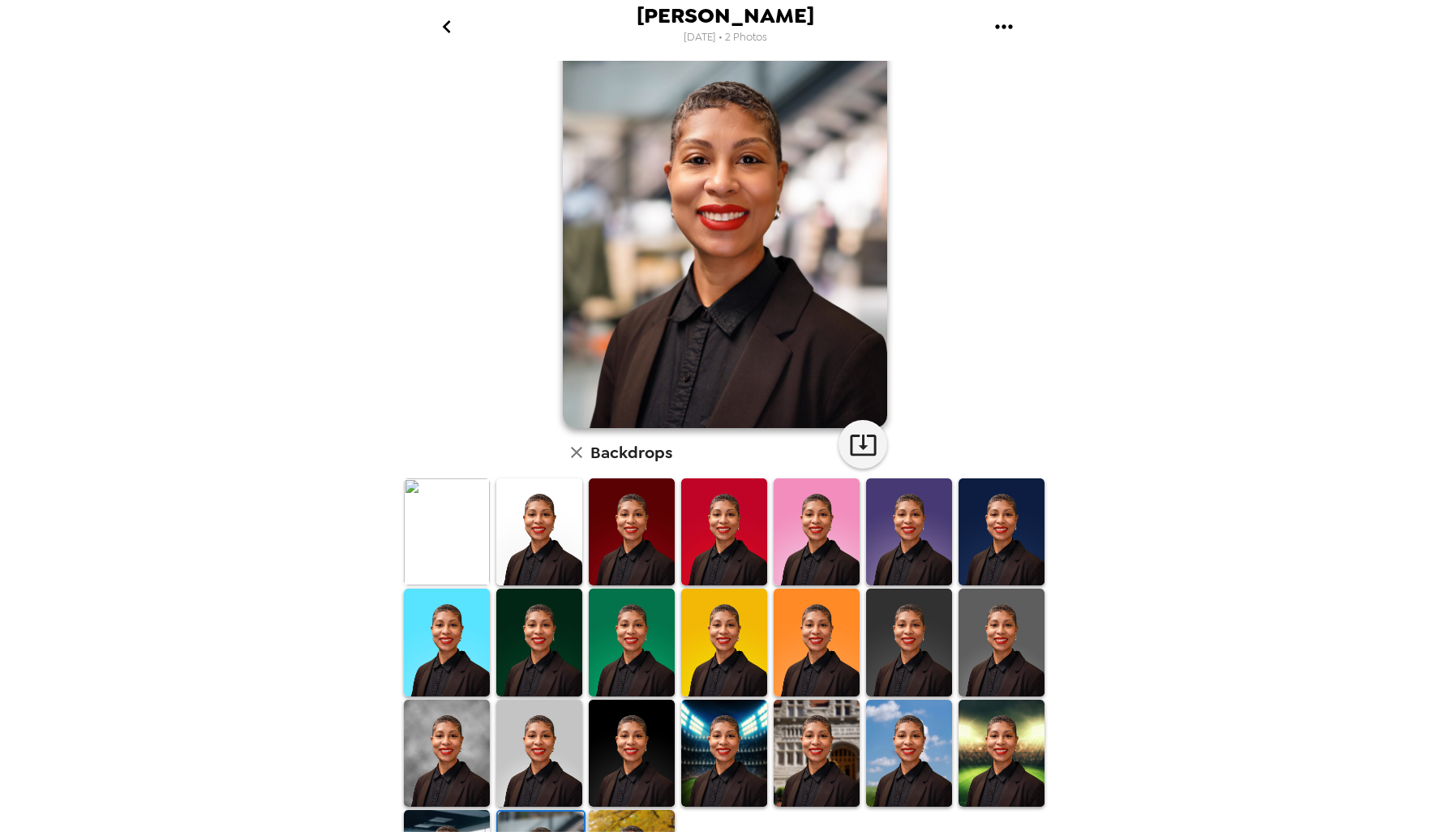
scroll to position [81, 0]
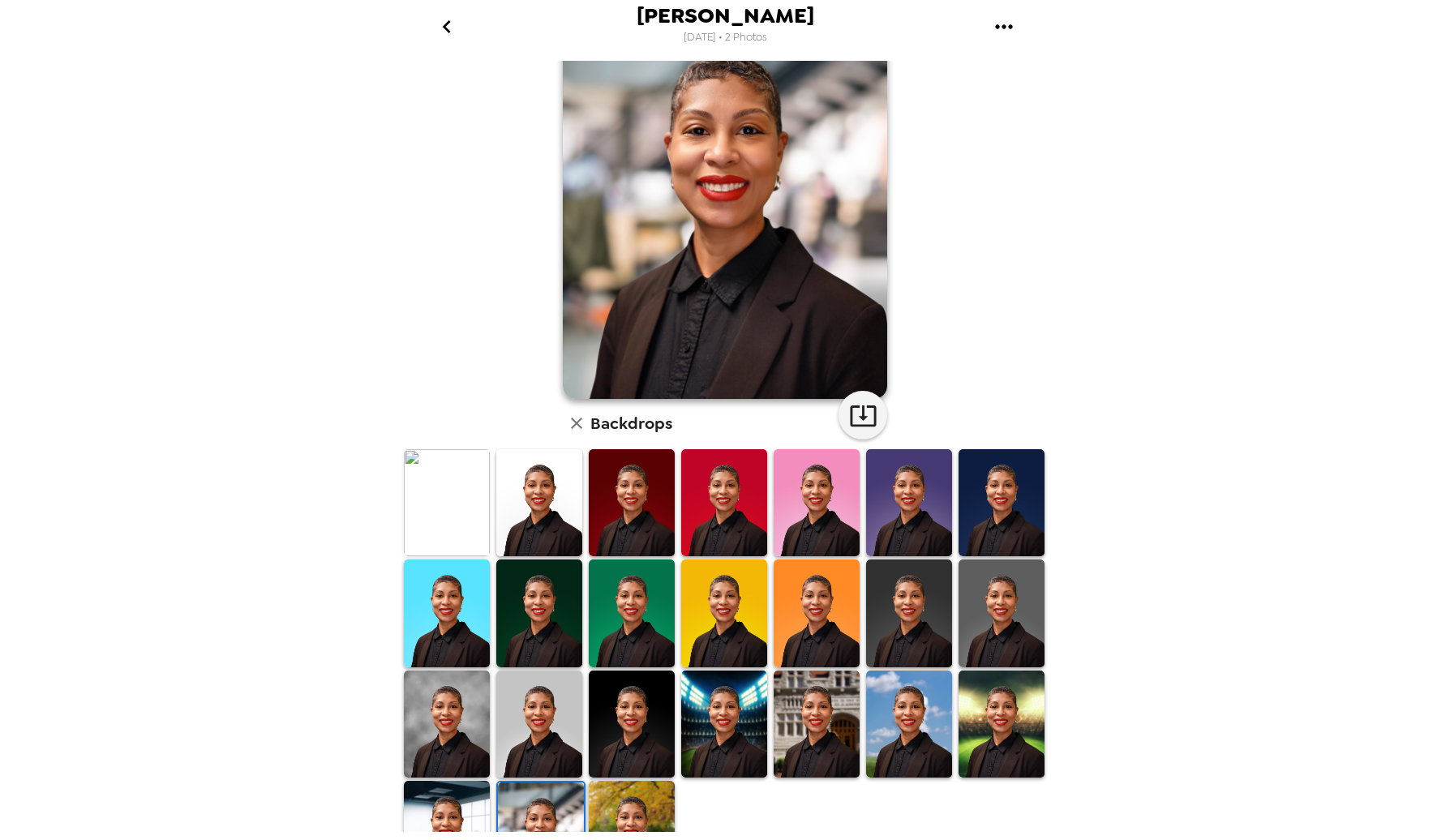
click at [736, 502] on img at bounding box center [724, 502] width 86 height 107
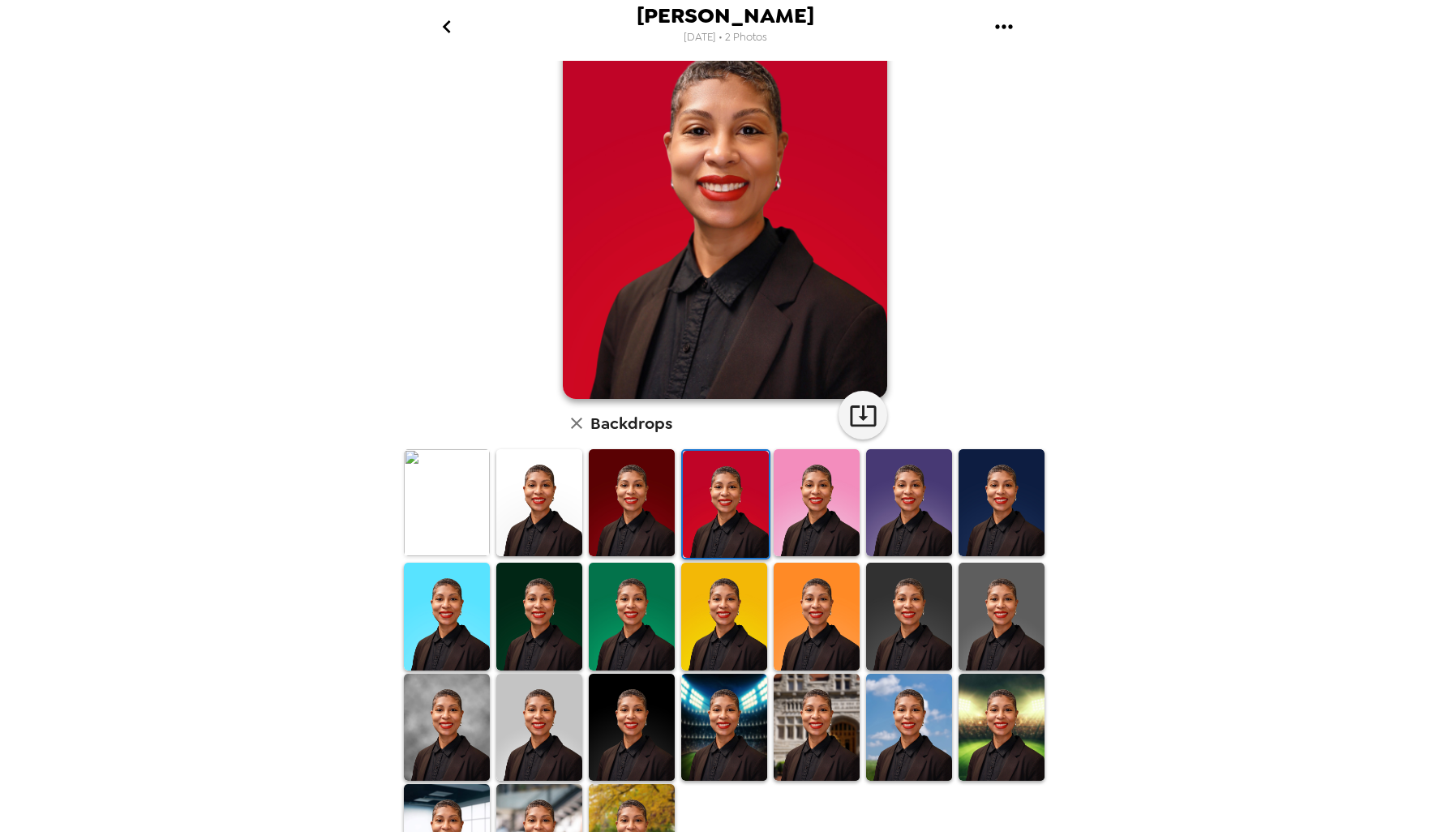
scroll to position [0, 0]
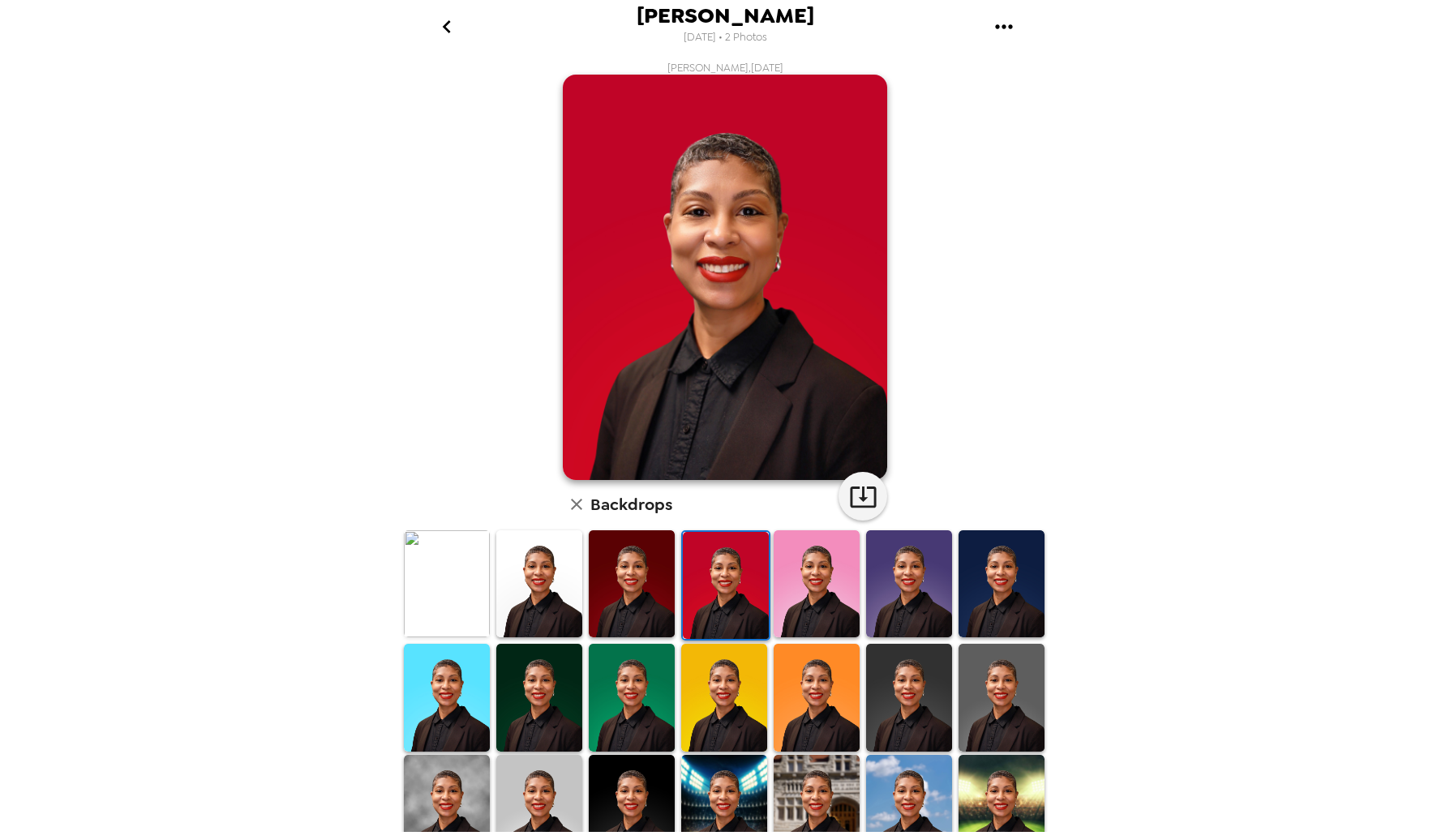
click at [653, 573] on img at bounding box center [632, 584] width 86 height 107
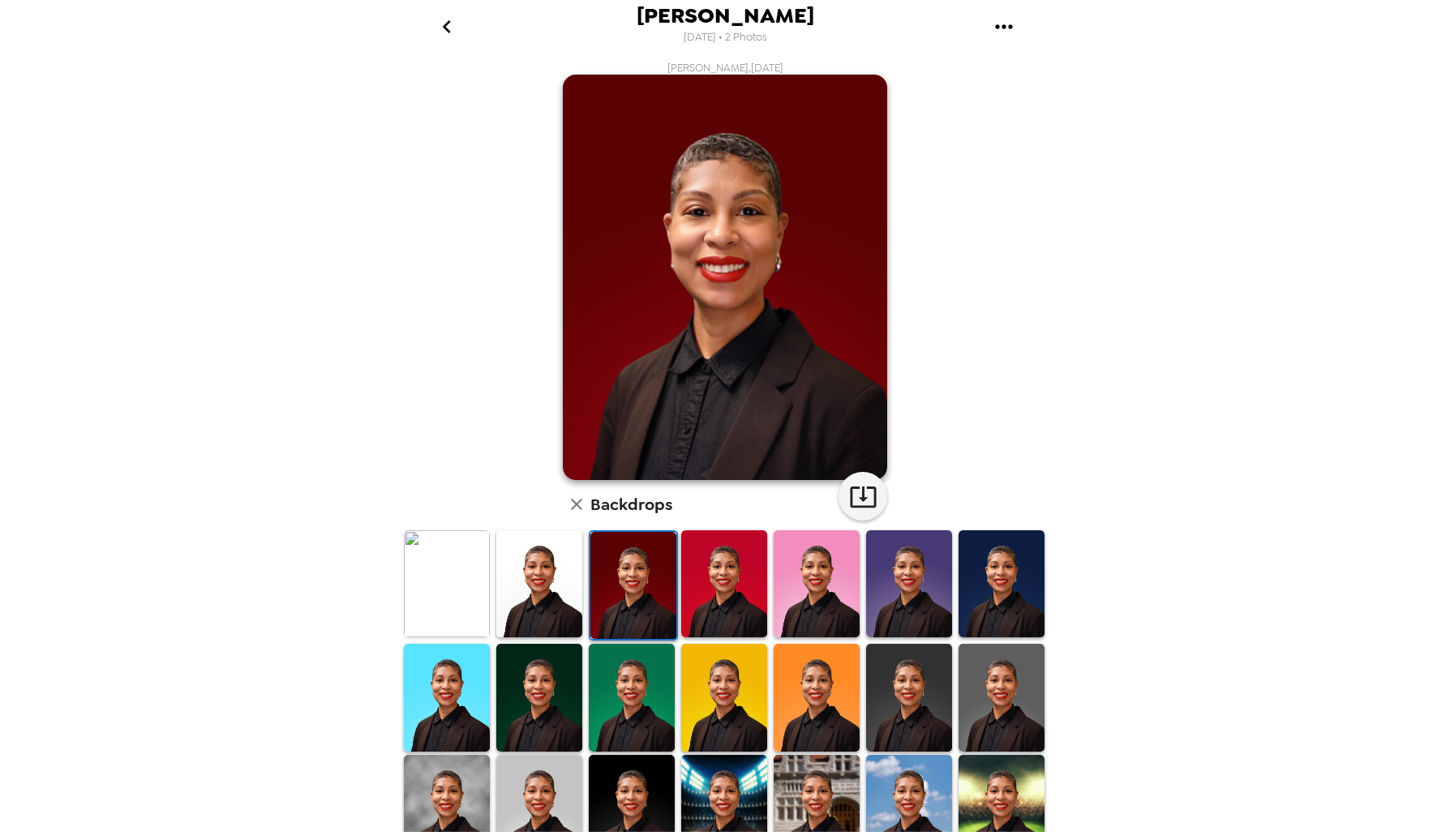
click at [696, 582] on img at bounding box center [724, 584] width 86 height 107
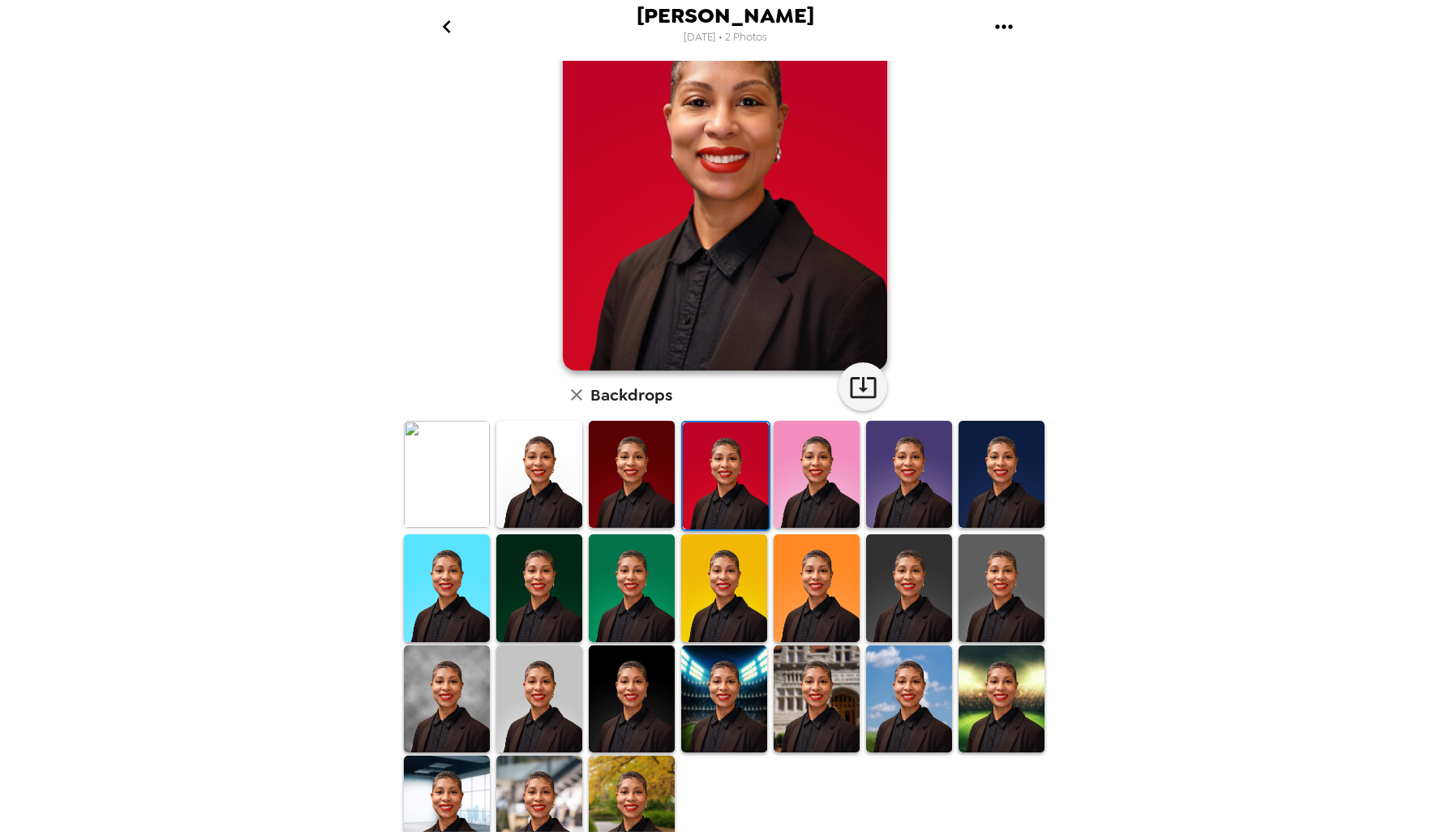
scroll to position [134, 0]
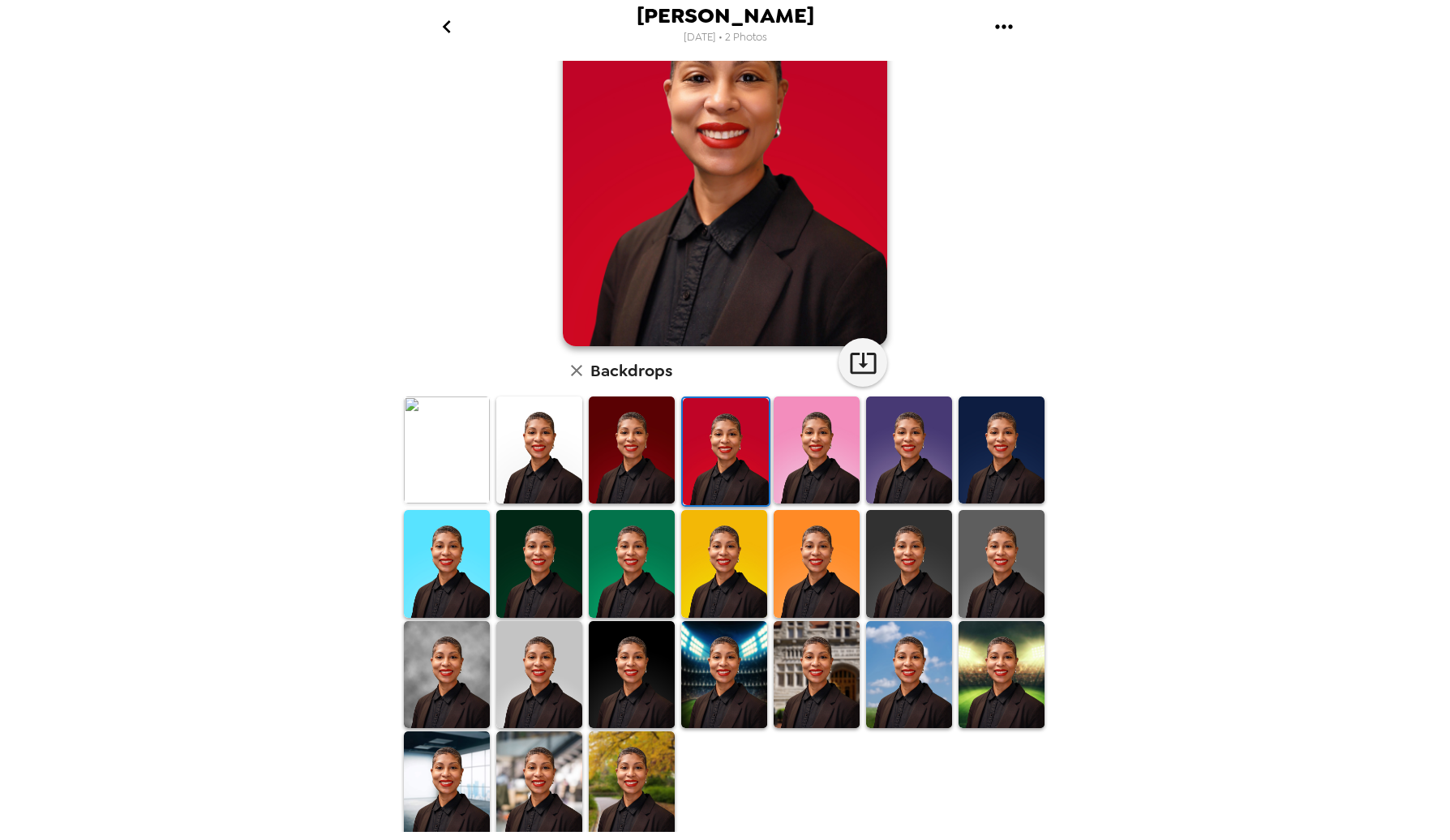
click at [650, 794] on img at bounding box center [632, 784] width 86 height 107
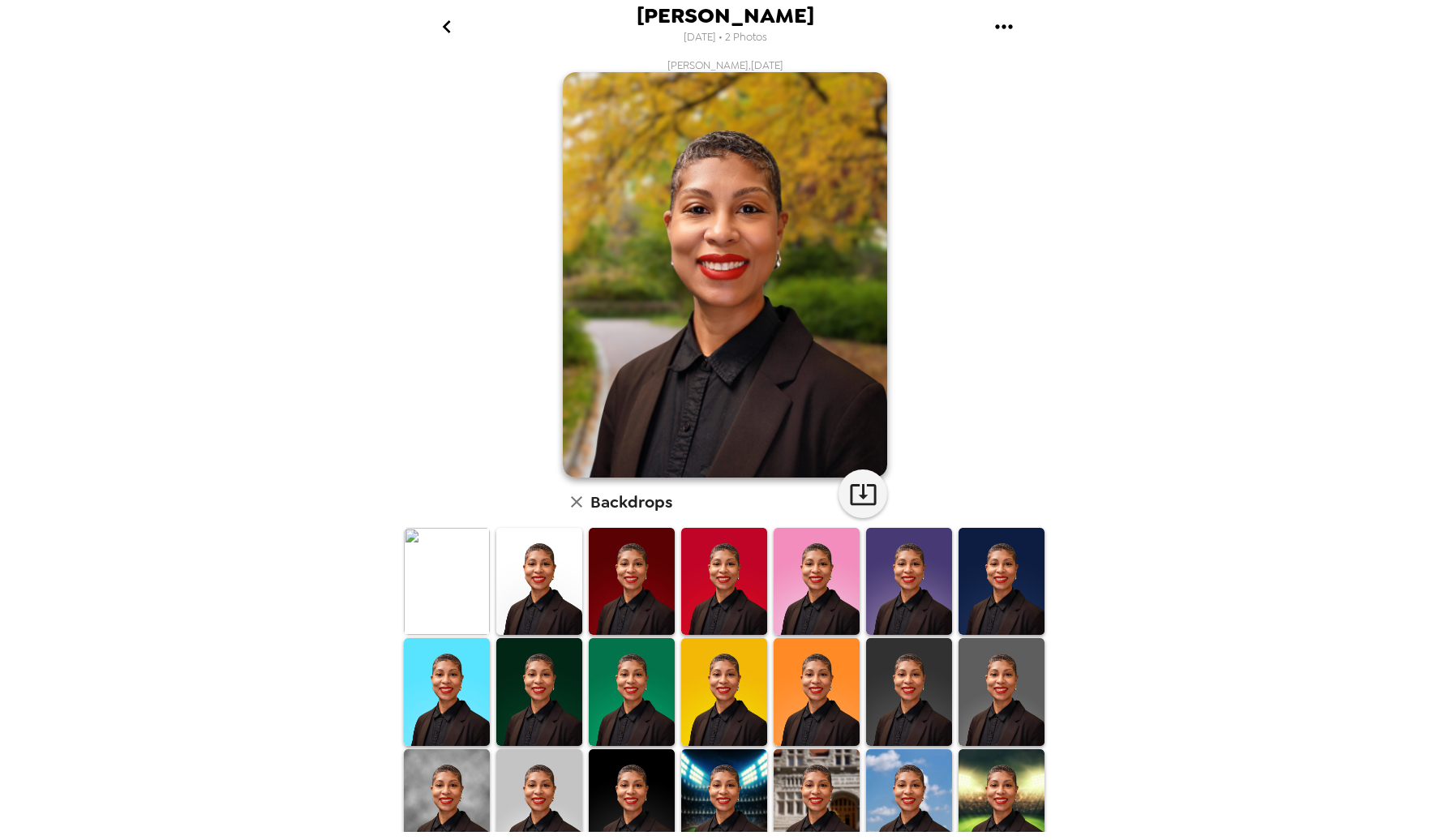
scroll to position [0, 0]
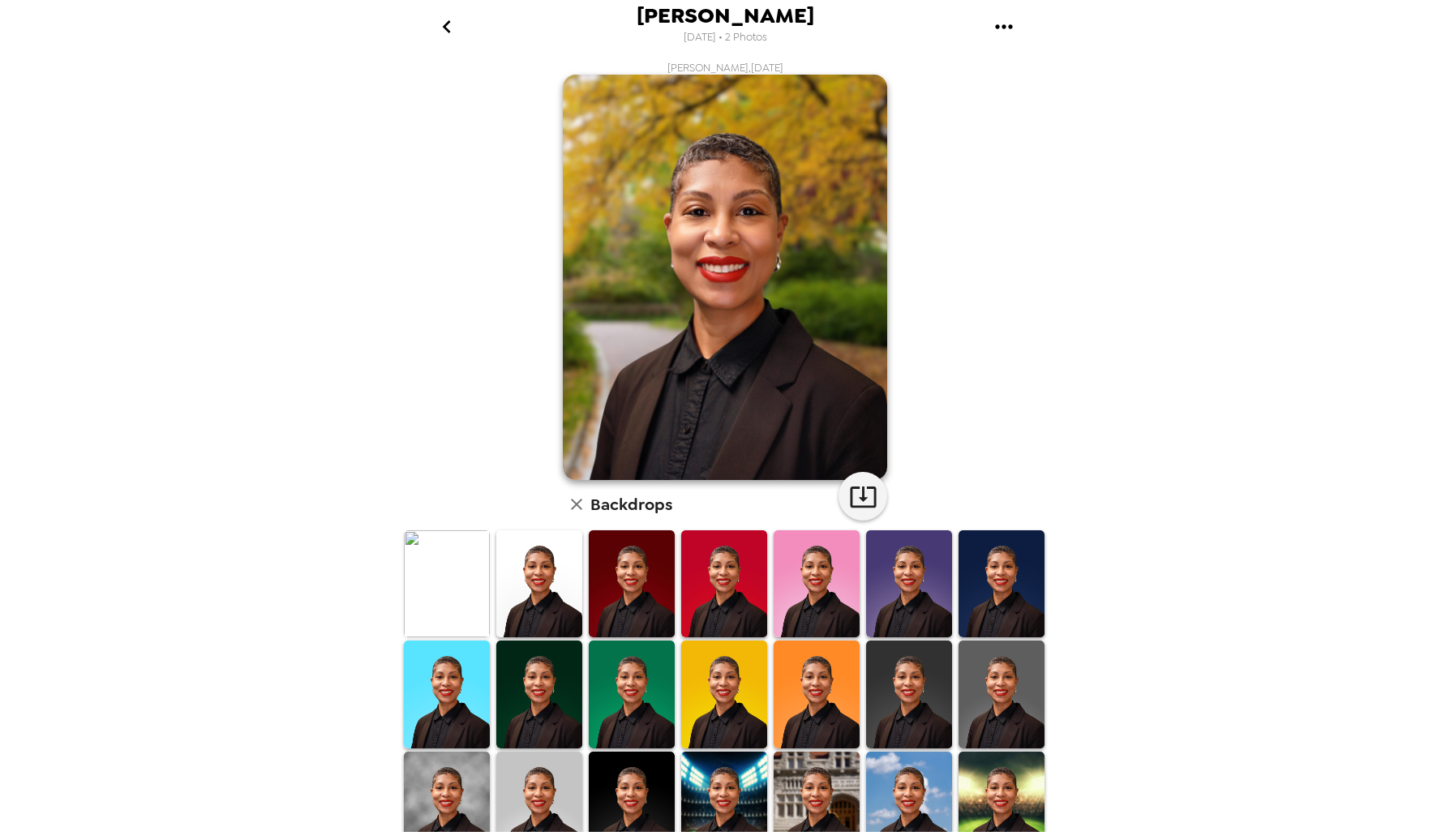
click at [457, 594] on img at bounding box center [447, 584] width 86 height 107
